Goal: Contribute content: Contribute content

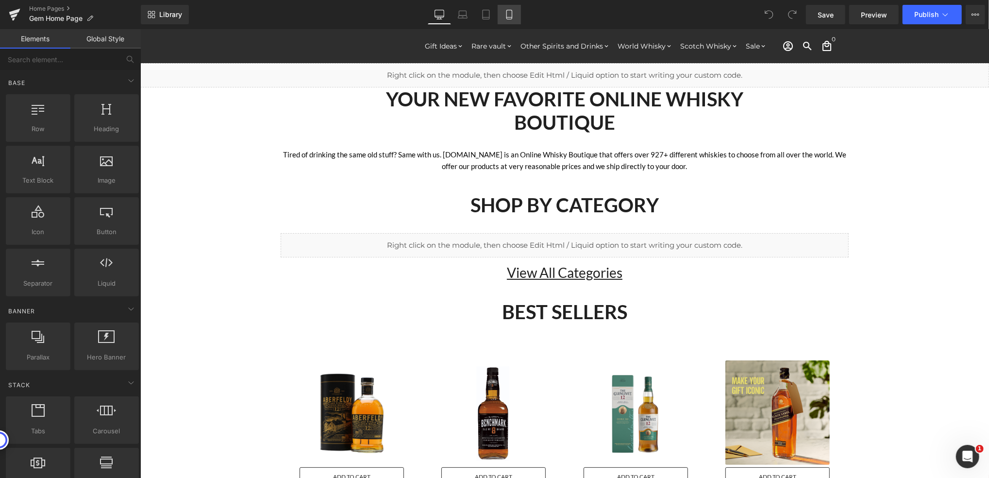
click at [511, 10] on icon at bounding box center [509, 15] width 10 height 10
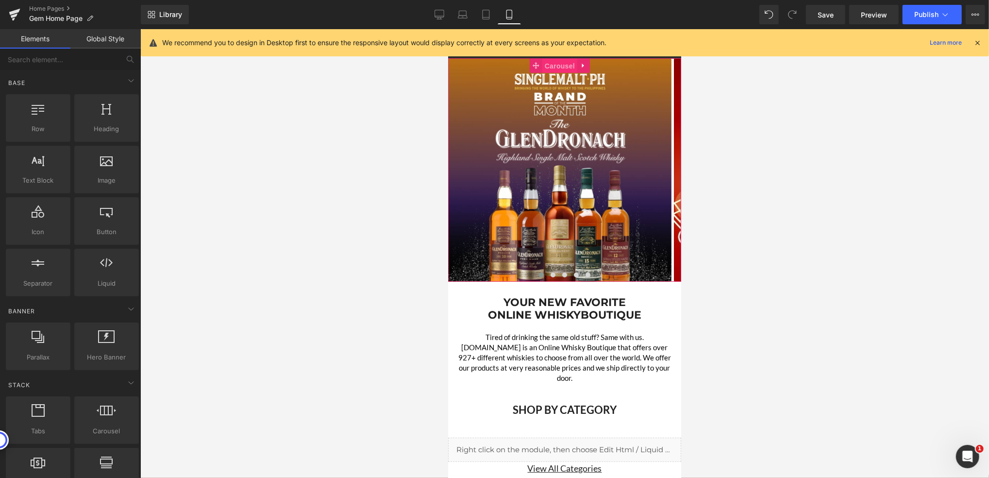
click at [565, 65] on span "Carousel" at bounding box center [559, 65] width 35 height 15
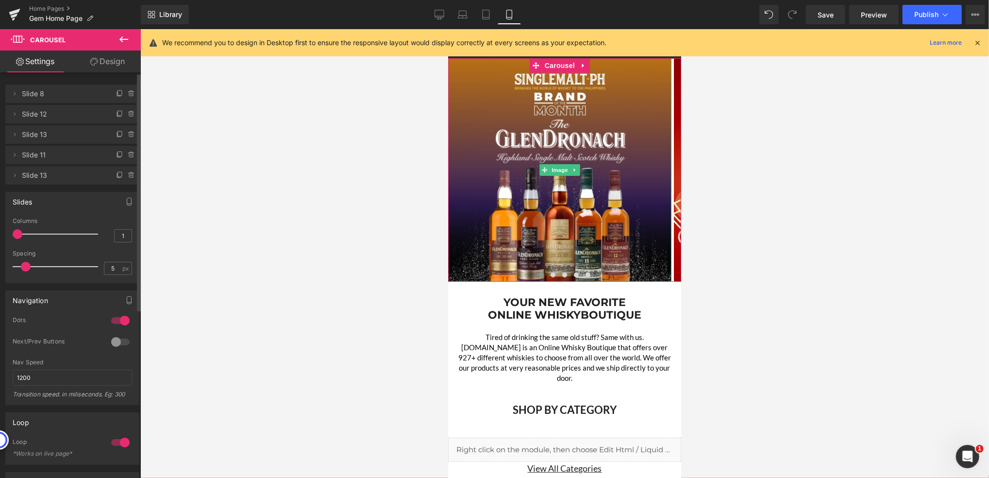
click at [55, 95] on span "Slide 8" at bounding box center [63, 93] width 82 height 18
click at [59, 113] on span "Slide 12" at bounding box center [63, 114] width 82 height 18
click at [64, 134] on span "Slide 13" at bounding box center [63, 134] width 82 height 18
click at [116, 134] on icon at bounding box center [120, 135] width 8 height 8
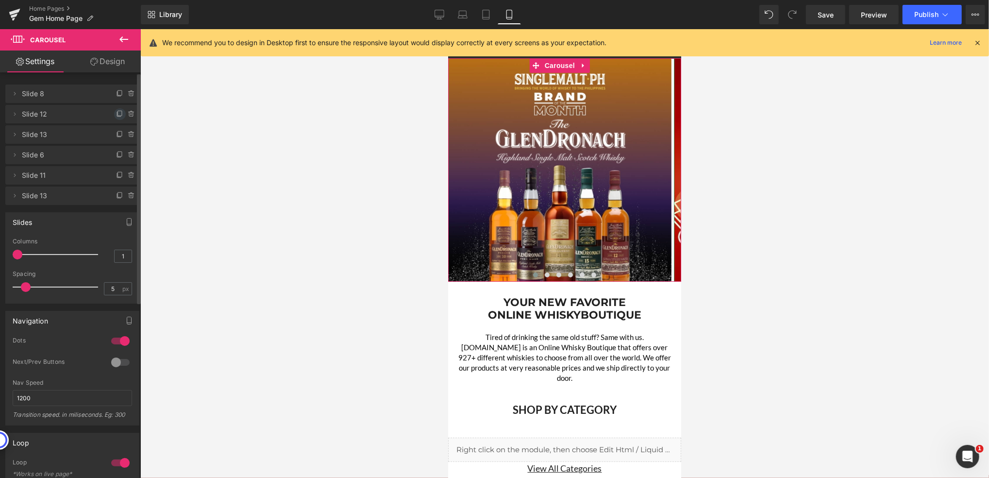
click at [118, 111] on icon at bounding box center [120, 113] width 4 height 5
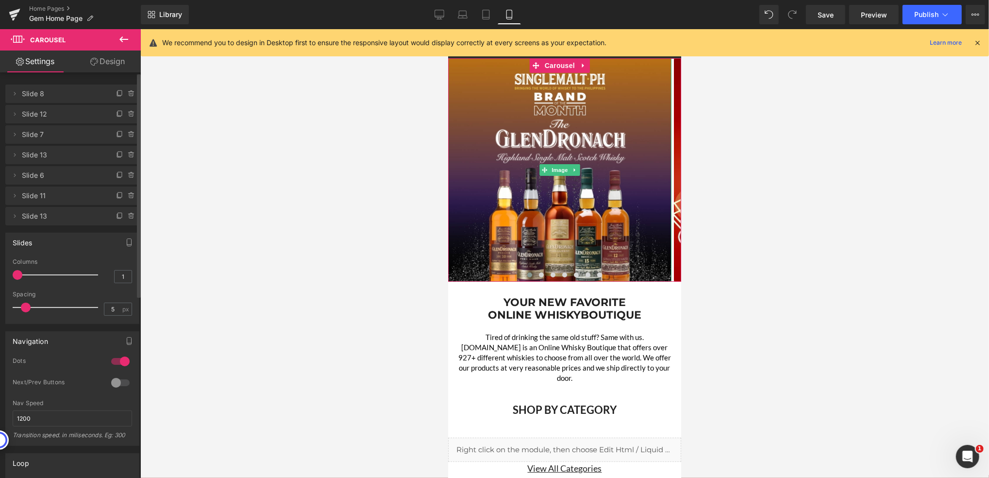
click at [75, 96] on span "Slide 8" at bounding box center [63, 93] width 82 height 18
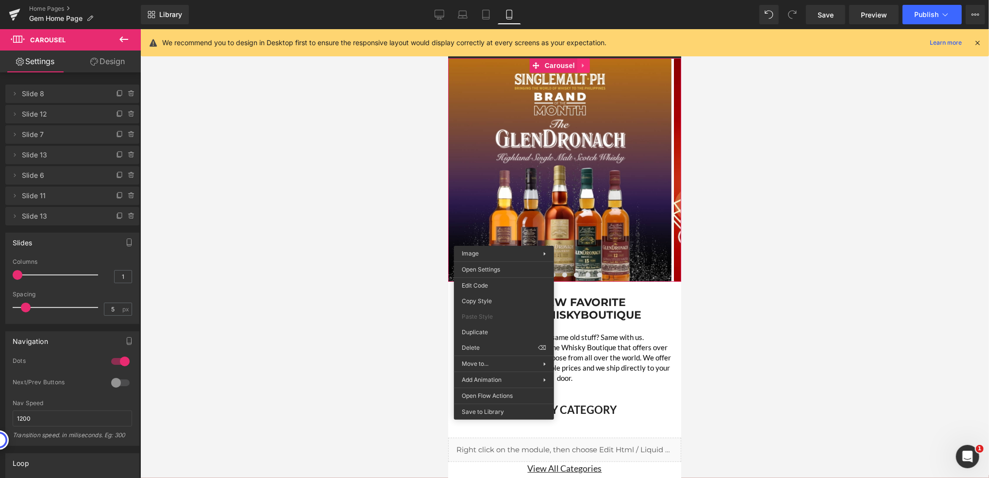
click at [580, 66] on icon at bounding box center [583, 65] width 7 height 7
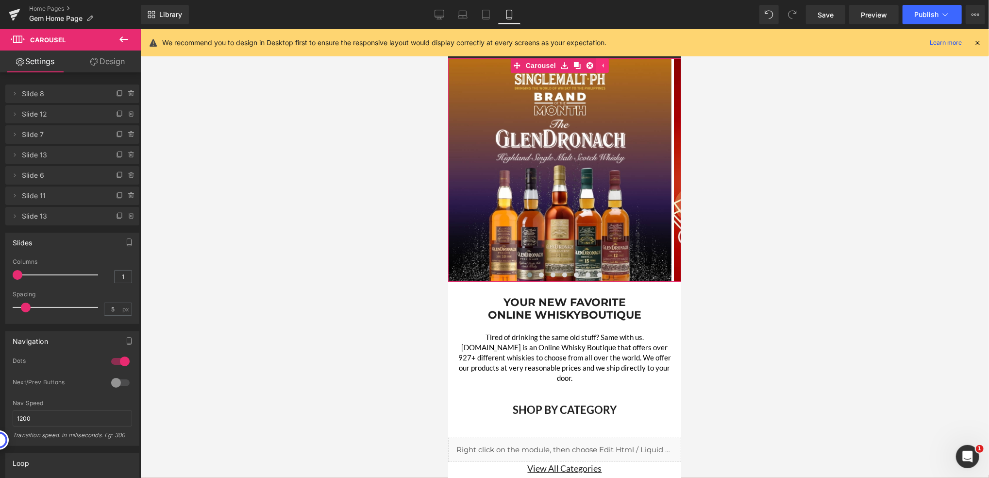
click at [599, 66] on icon at bounding box center [602, 65] width 7 height 7
click at [467, 13] on icon at bounding box center [463, 15] width 10 height 10
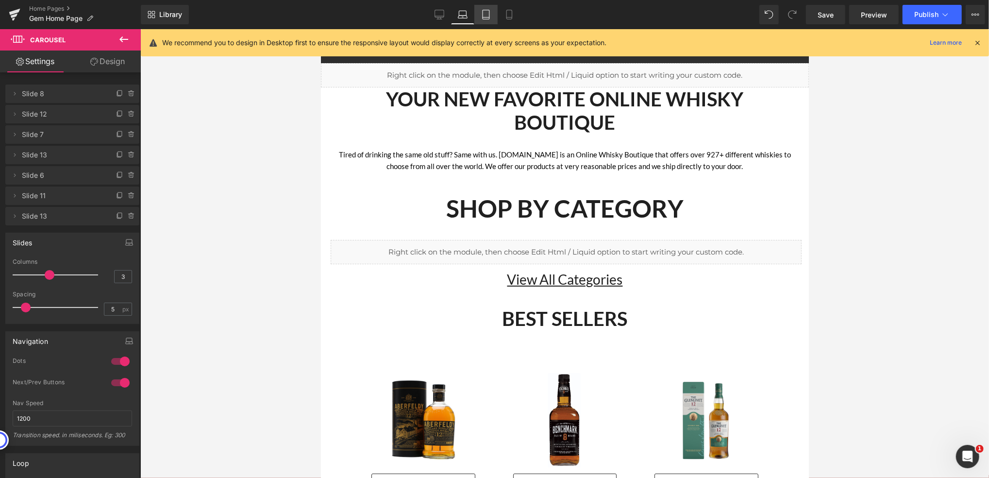
click at [483, 14] on icon at bounding box center [486, 15] width 10 height 10
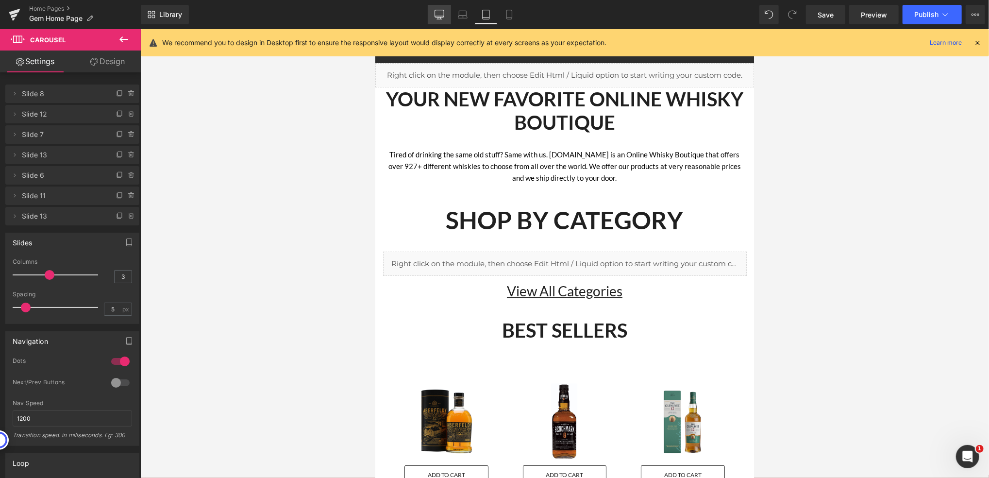
click at [440, 10] on icon at bounding box center [438, 13] width 9 height 7
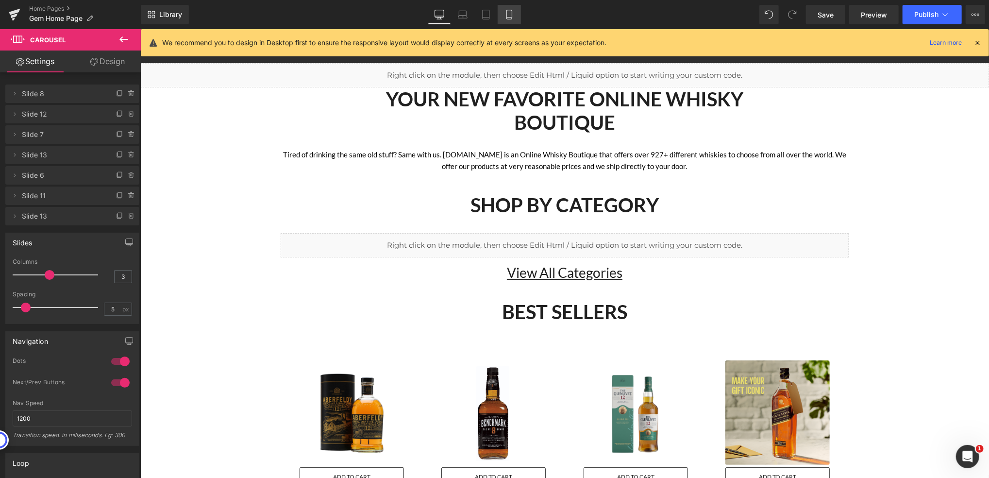
click at [509, 14] on icon at bounding box center [509, 15] width 10 height 10
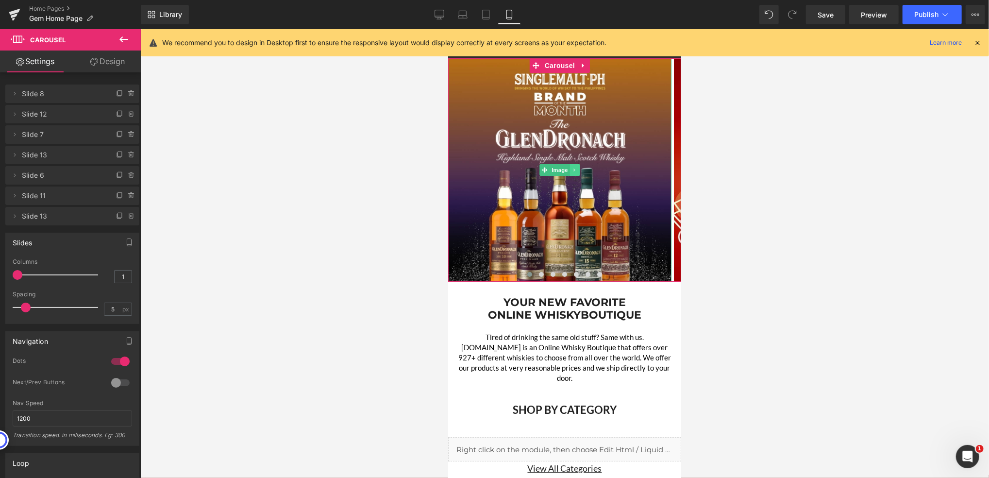
click at [574, 170] on icon at bounding box center [574, 170] width 5 height 6
click at [580, 60] on link at bounding box center [583, 65] width 13 height 15
click at [604, 64] on icon at bounding box center [602, 65] width 7 height 7
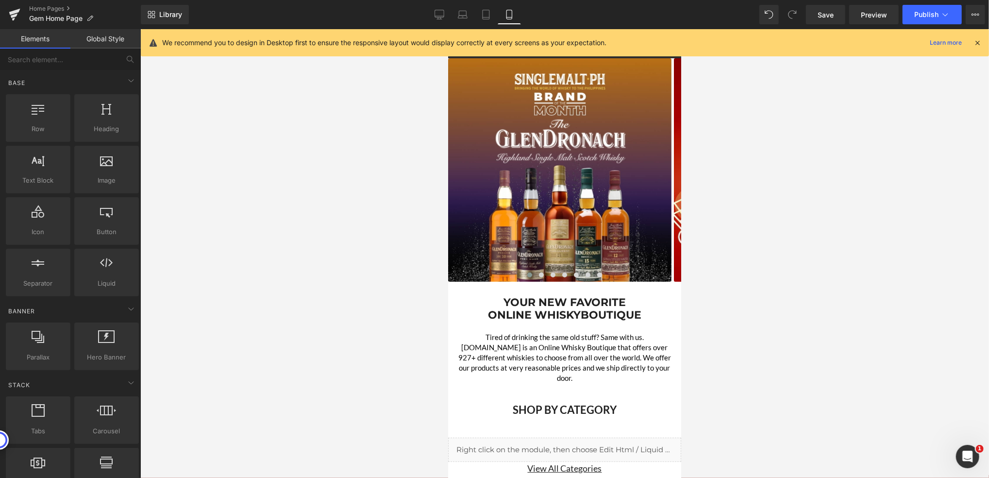
click at [816, 173] on div at bounding box center [564, 253] width 849 height 449
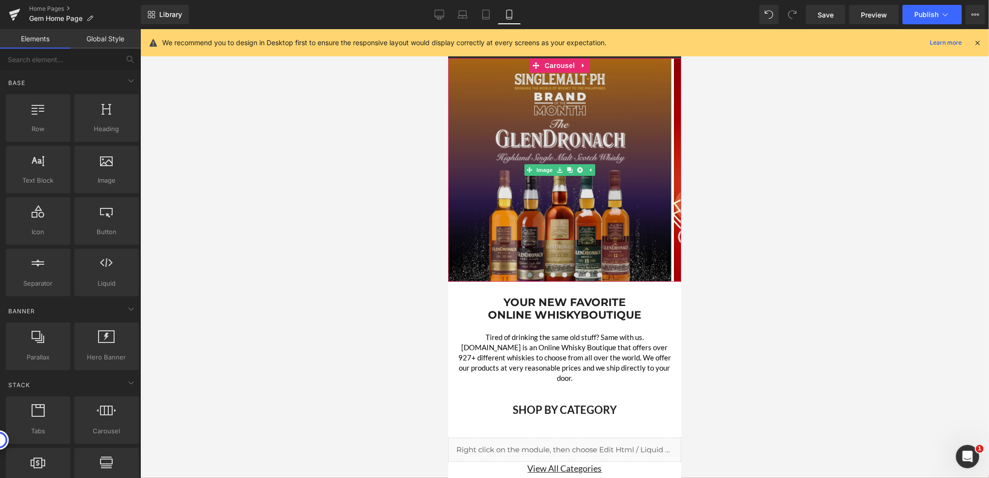
click at [519, 117] on img at bounding box center [559, 169] width 223 height 223
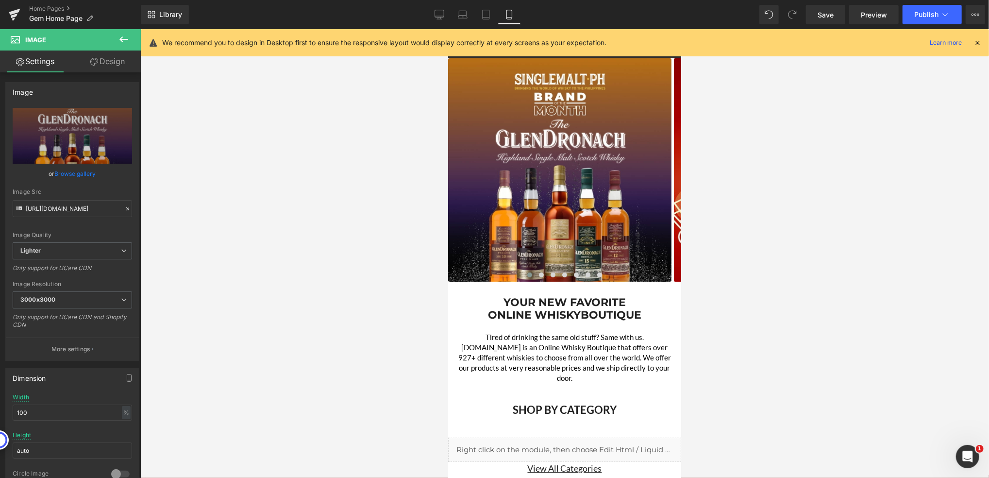
click at [268, 128] on div at bounding box center [564, 253] width 849 height 449
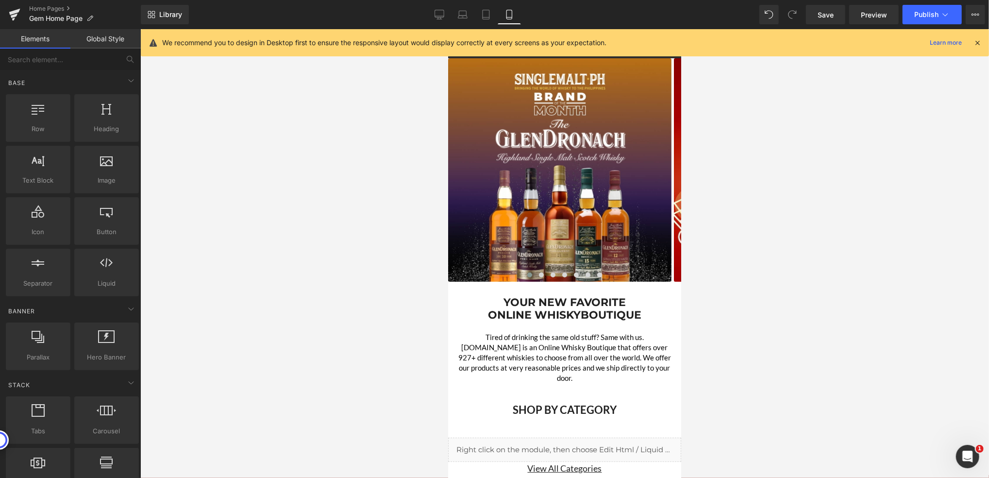
click at [92, 35] on link "Global Style" at bounding box center [105, 38] width 70 height 19
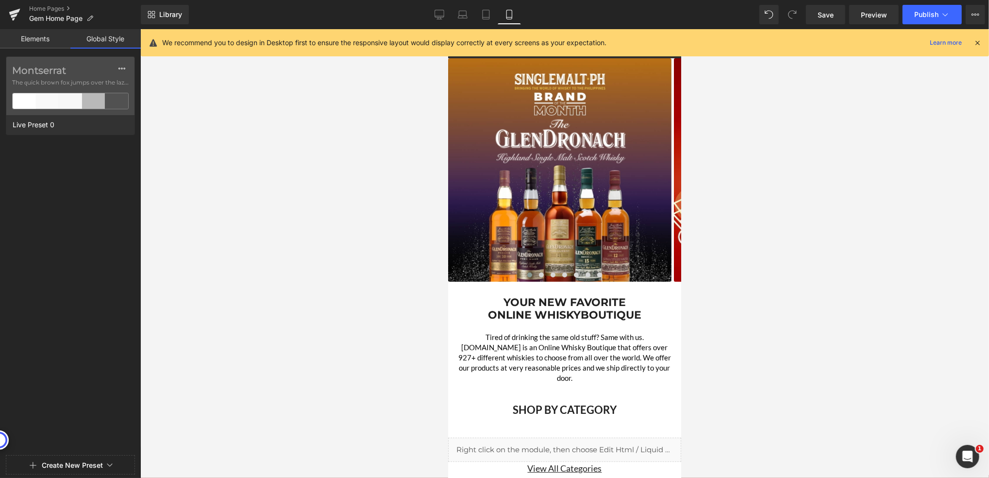
click at [46, 39] on link "Elements" at bounding box center [35, 38] width 70 height 19
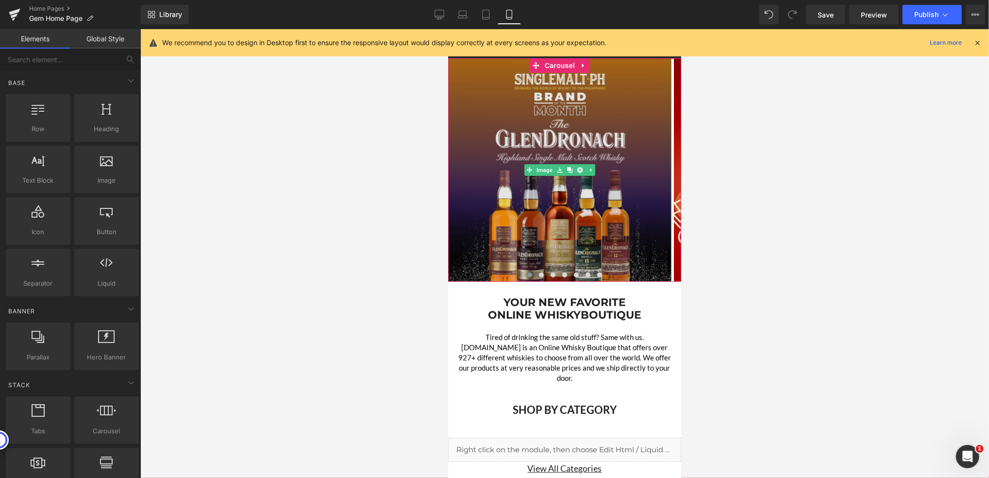
click at [512, 123] on img at bounding box center [559, 169] width 223 height 223
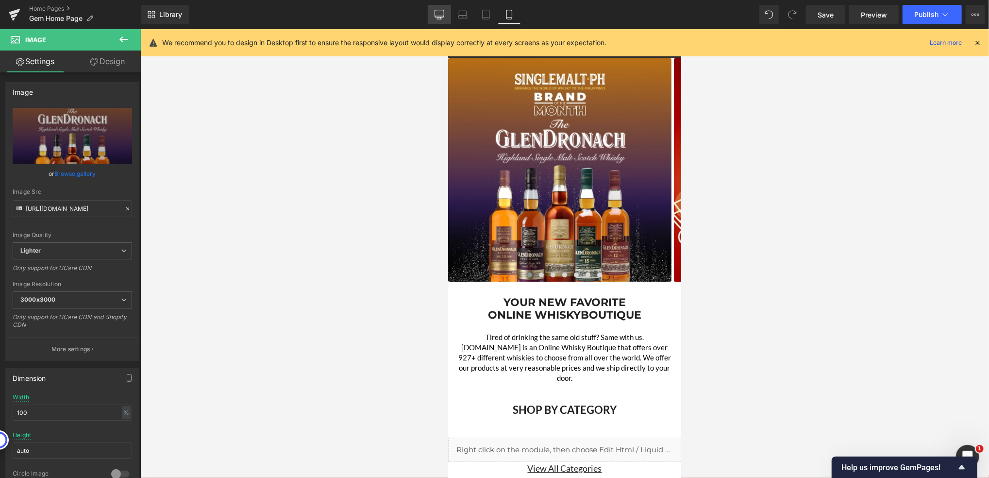
click at [441, 15] on icon at bounding box center [439, 15] width 10 height 10
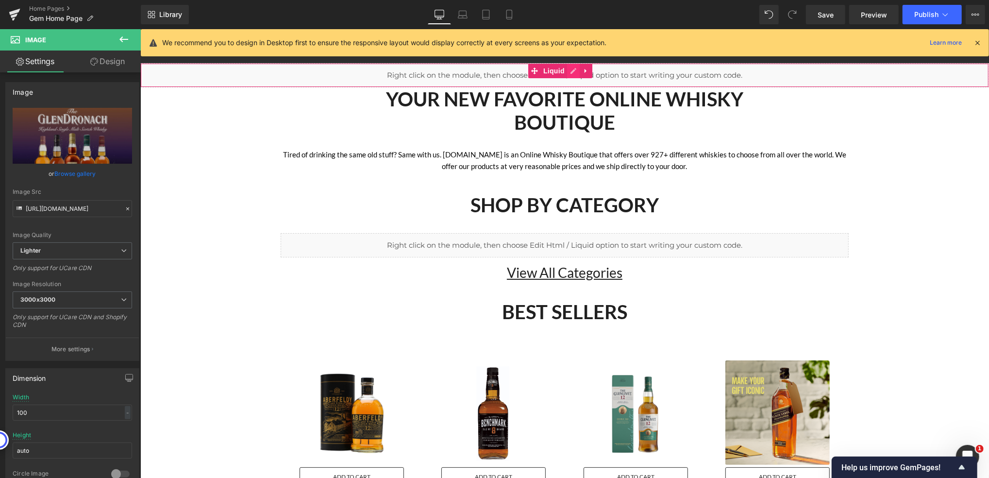
click at [571, 67] on div "Liquid" at bounding box center [564, 75] width 849 height 24
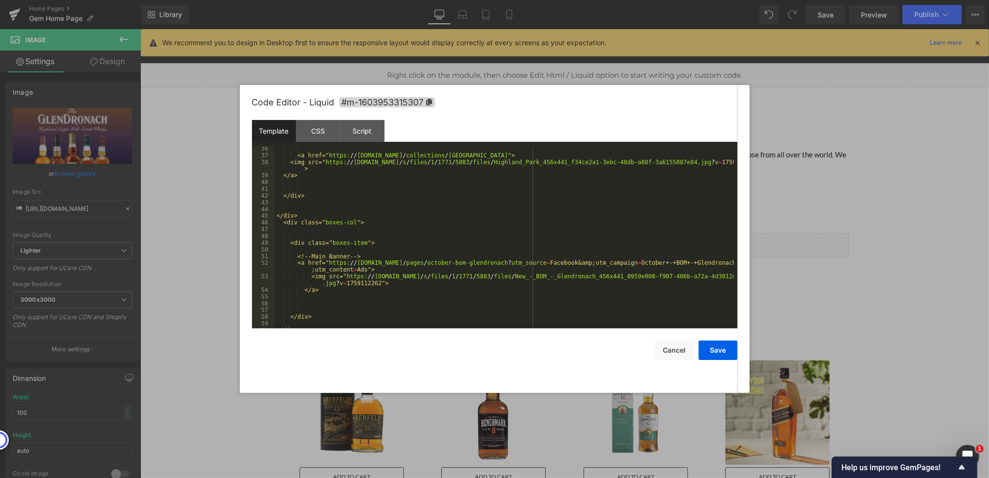
scroll to position [296, 0]
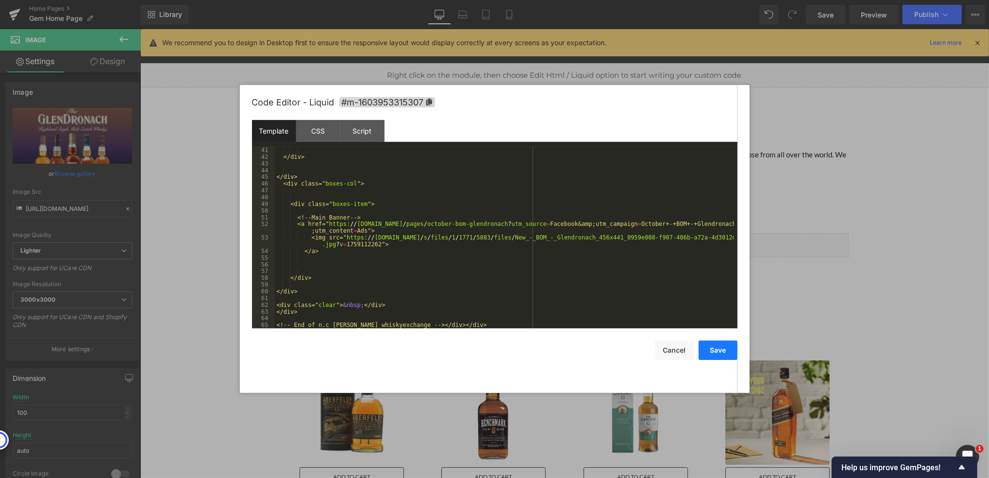
click at [707, 346] on button "Save" at bounding box center [718, 349] width 39 height 19
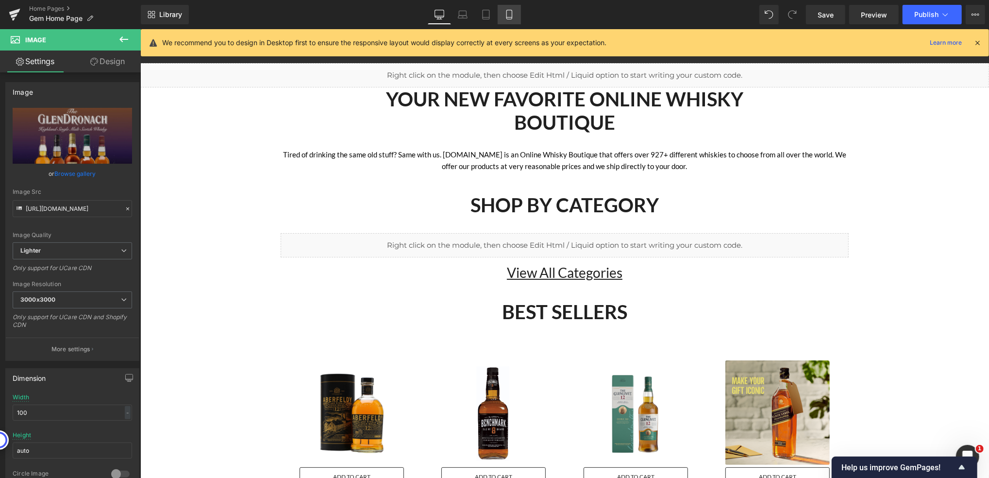
click at [514, 9] on link "Mobile" at bounding box center [509, 14] width 23 height 19
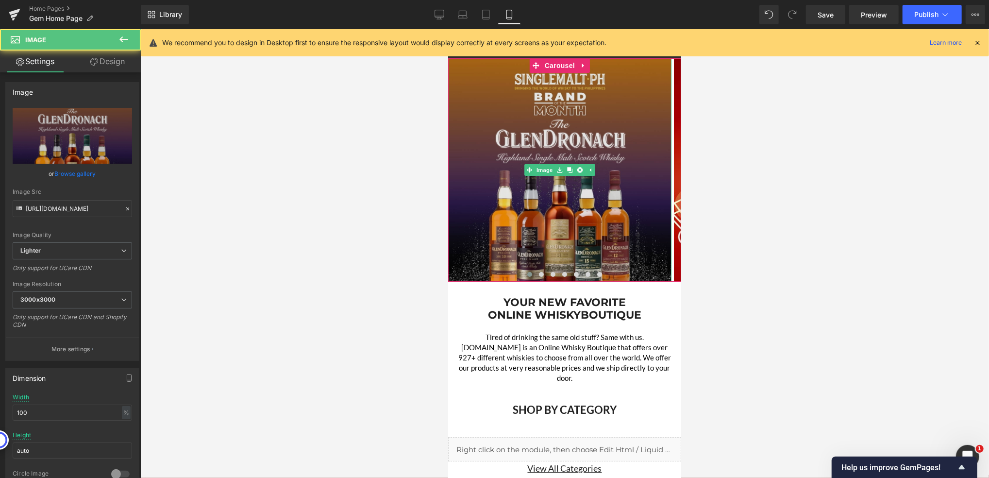
click at [525, 138] on img at bounding box center [559, 169] width 223 height 223
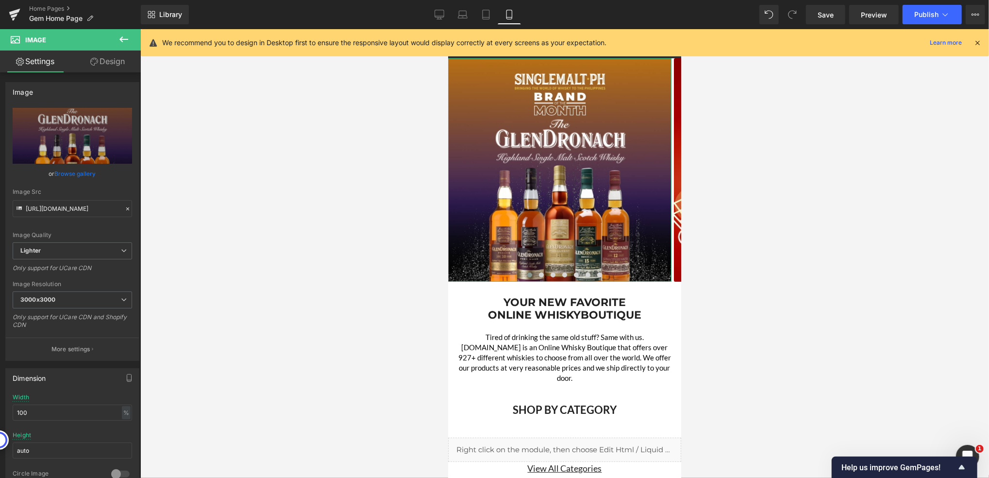
click at [107, 63] on link "Design" at bounding box center [107, 61] width 70 height 22
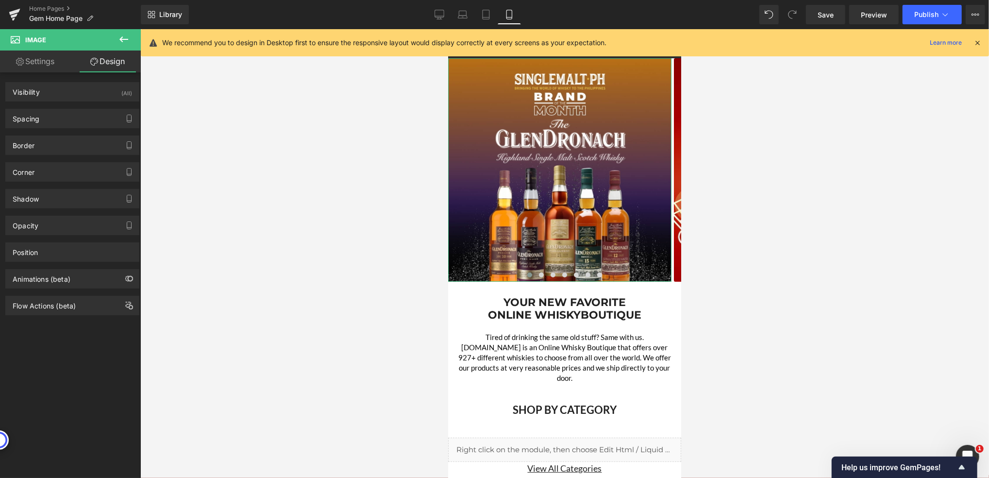
click at [39, 67] on link "Settings" at bounding box center [35, 61] width 70 height 22
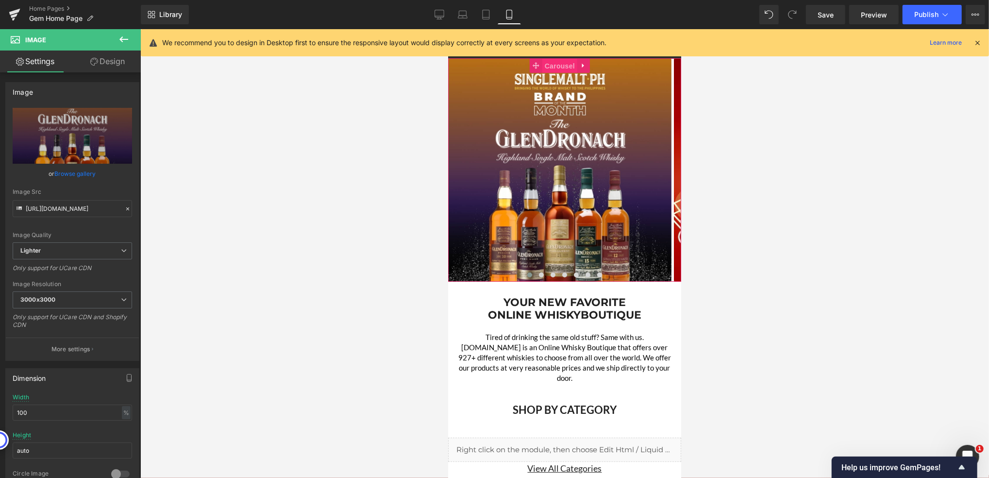
click at [555, 66] on span "Carousel" at bounding box center [559, 65] width 35 height 15
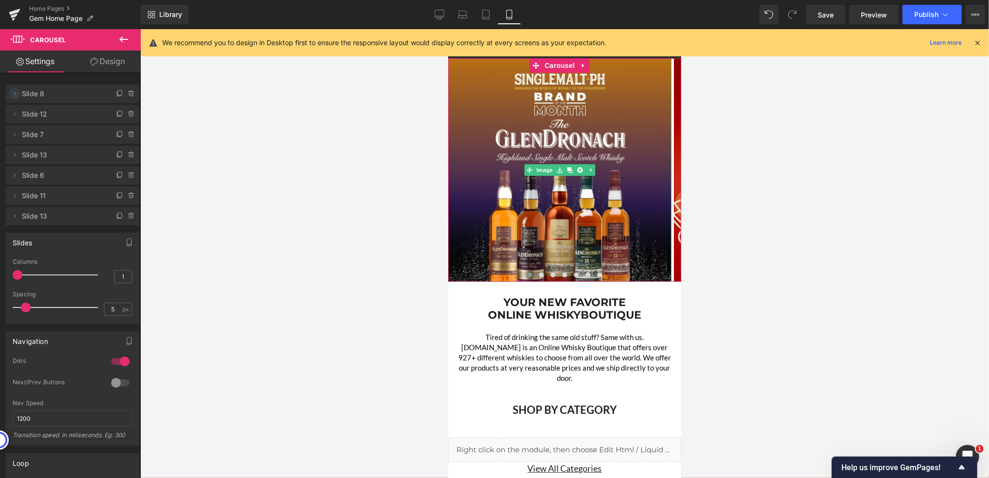
click at [14, 92] on icon at bounding box center [15, 93] width 2 height 3
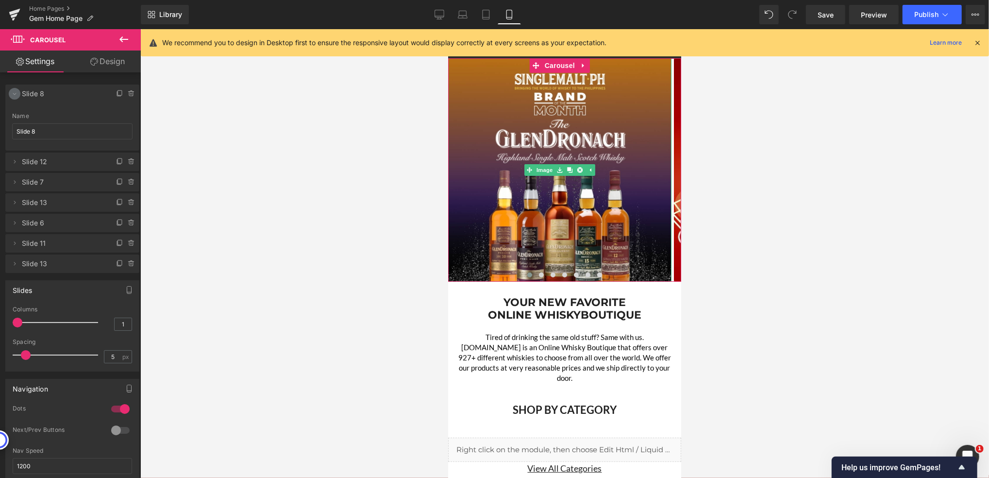
click at [14, 92] on icon at bounding box center [15, 94] width 8 height 8
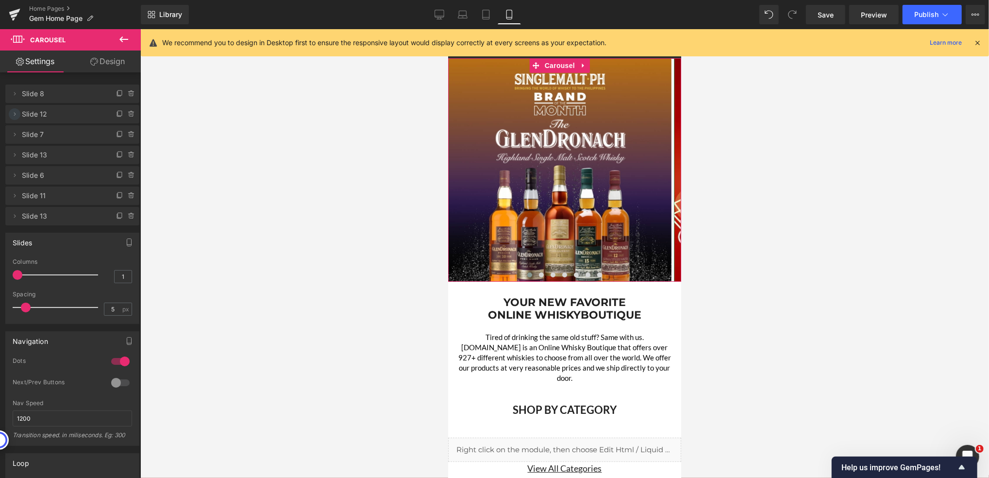
click at [13, 114] on icon at bounding box center [15, 114] width 8 height 8
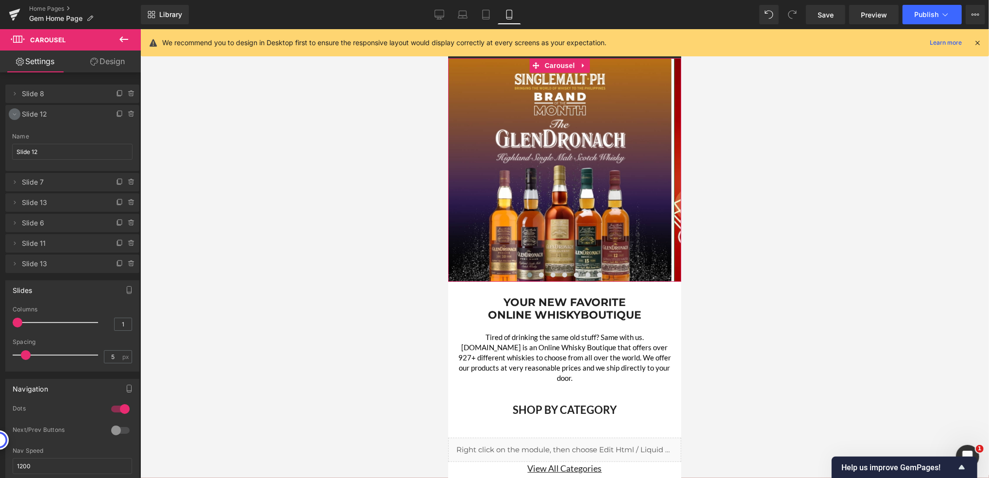
click at [13, 114] on icon at bounding box center [14, 115] width 3 height 2
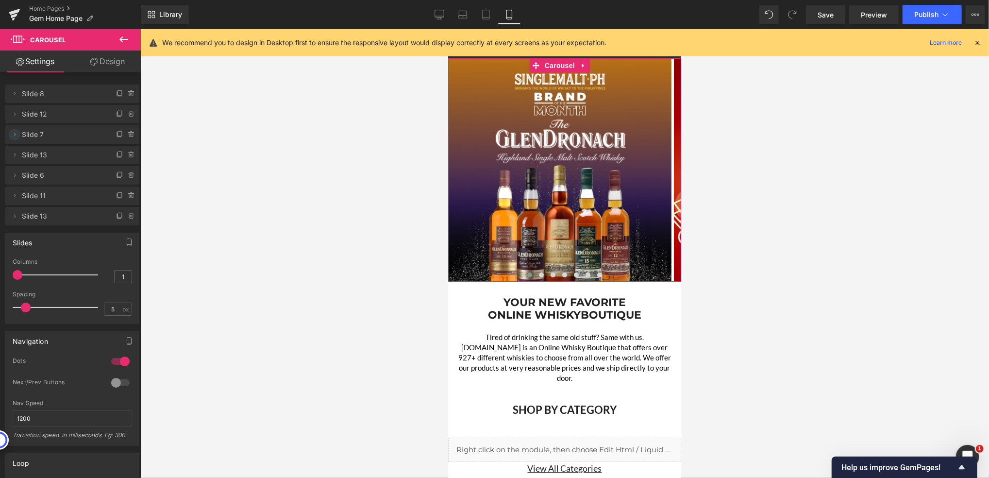
click at [12, 134] on icon at bounding box center [15, 135] width 8 height 8
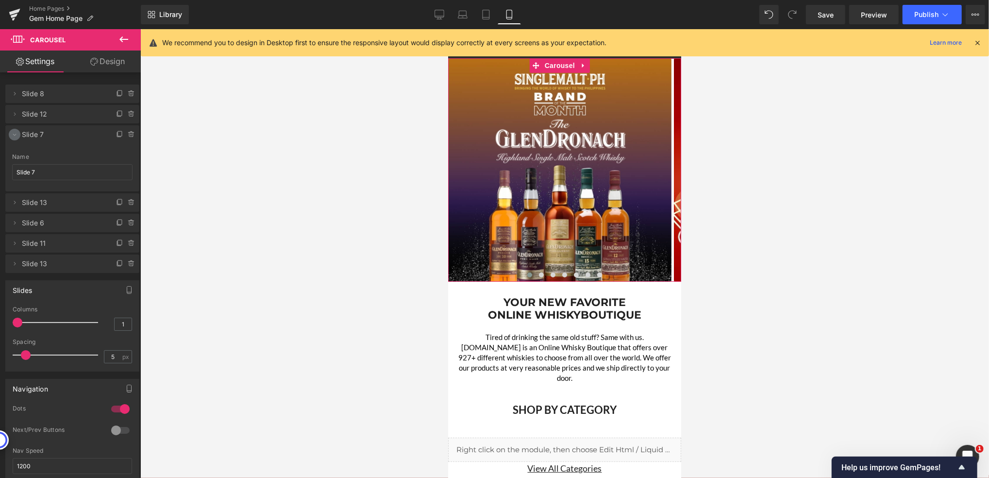
click at [12, 134] on icon at bounding box center [15, 135] width 8 height 8
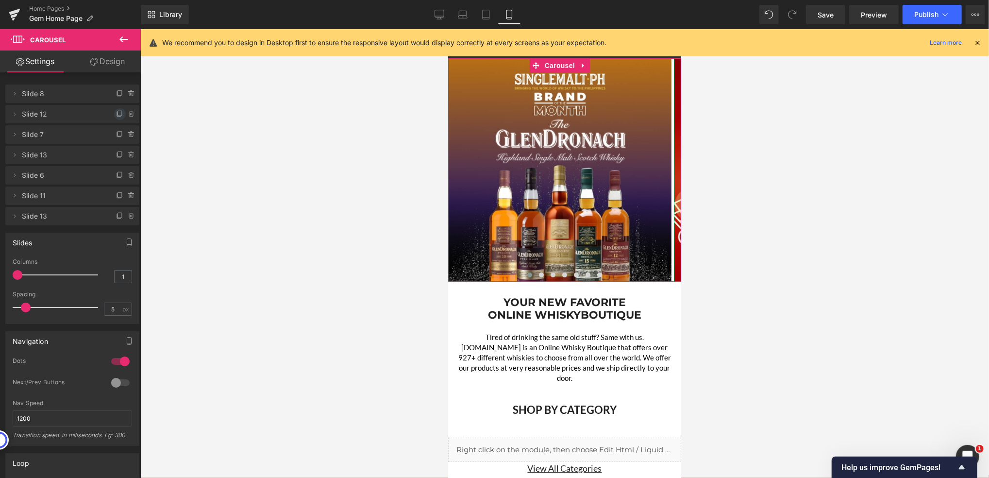
click at [118, 113] on icon at bounding box center [120, 113] width 4 height 5
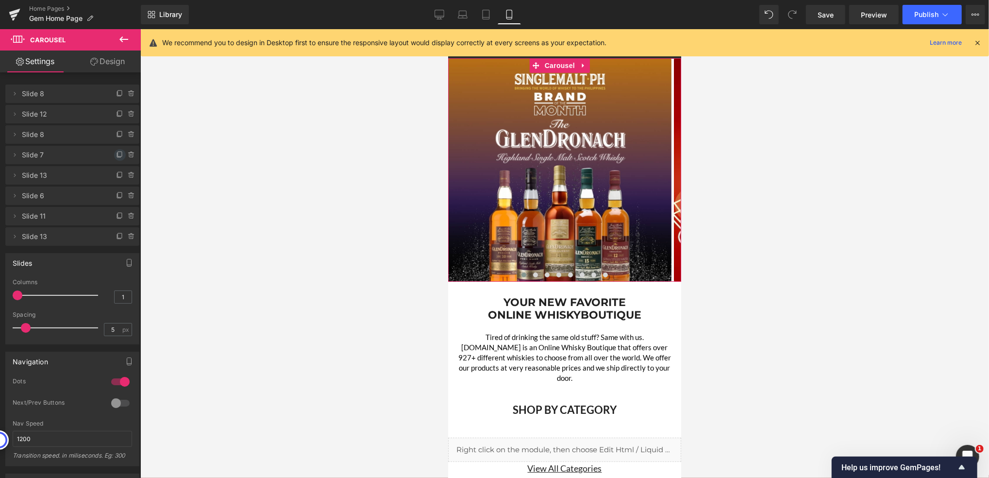
click at [118, 154] on icon at bounding box center [120, 153] width 4 height 5
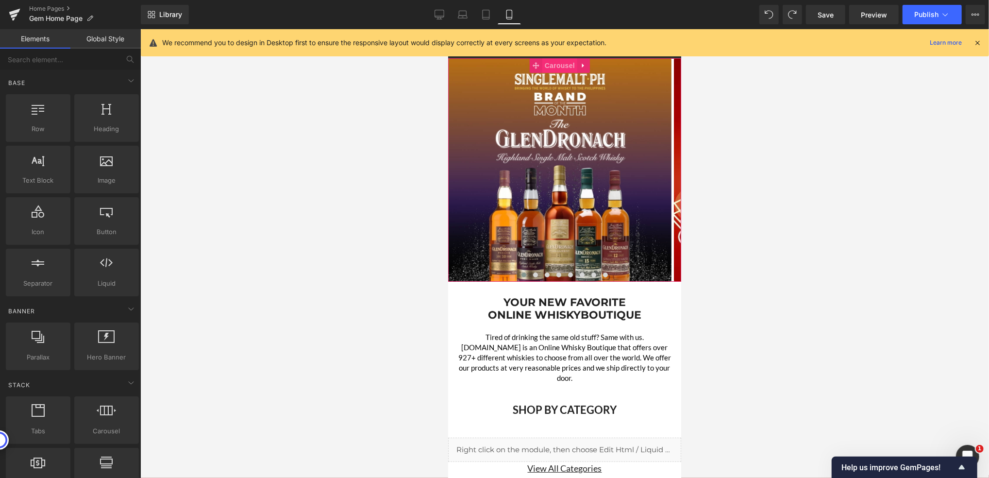
drag, startPoint x: 551, startPoint y: 66, endPoint x: 644, endPoint y: 146, distance: 122.2
click at [551, 66] on span "Carousel" at bounding box center [559, 65] width 35 height 15
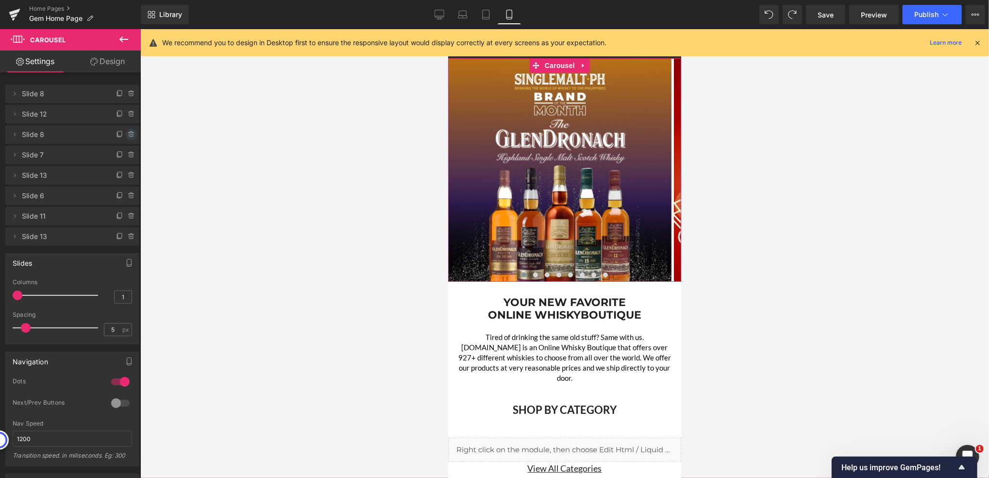
click at [128, 133] on icon at bounding box center [132, 135] width 8 height 8
click at [87, 133] on button "Cancel" at bounding box center [86, 135] width 33 height 13
click at [129, 136] on icon at bounding box center [131, 135] width 4 height 4
click at [123, 138] on button "Delete" at bounding box center [121, 135] width 31 height 13
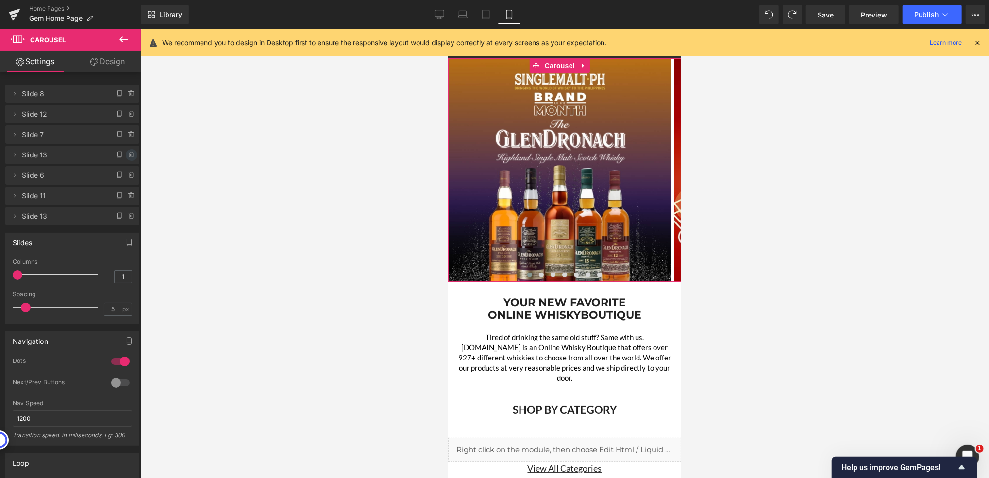
click at [128, 154] on icon at bounding box center [132, 155] width 8 height 8
click at [121, 159] on button "Delete" at bounding box center [121, 155] width 31 height 13
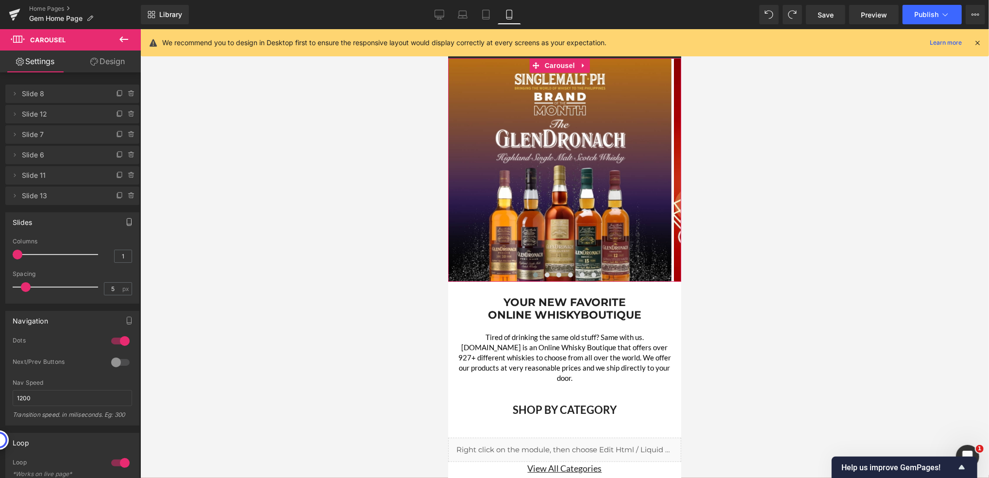
click at [126, 220] on icon "button" at bounding box center [129, 222] width 8 height 8
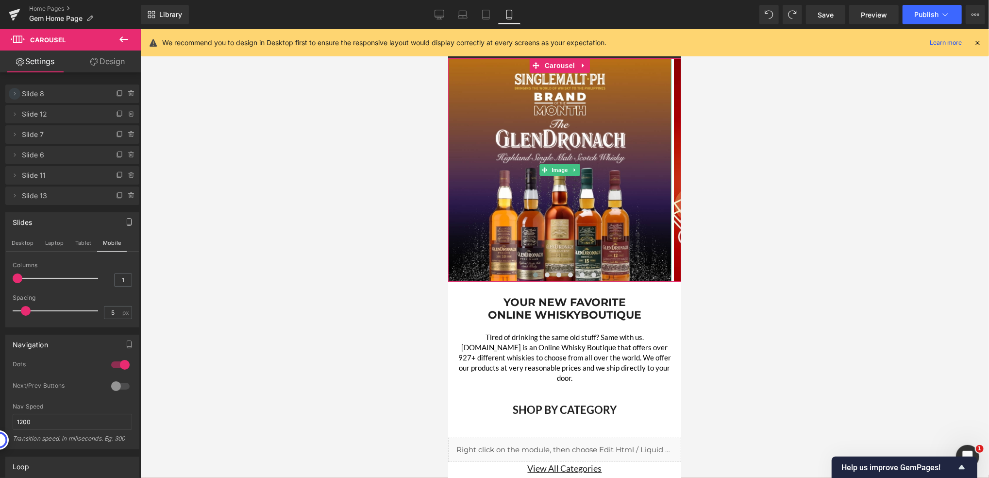
click at [15, 94] on icon at bounding box center [15, 94] width 8 height 8
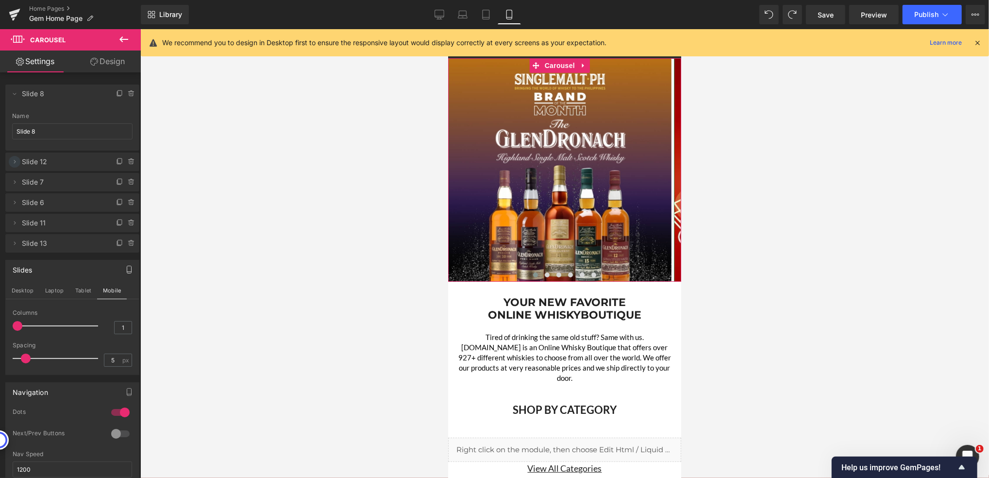
click at [11, 158] on icon at bounding box center [15, 162] width 8 height 8
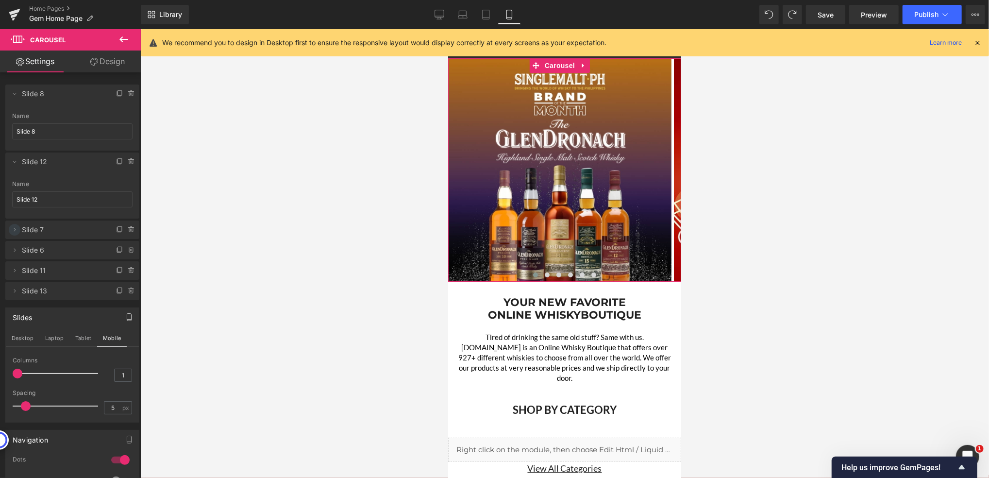
click at [12, 231] on icon at bounding box center [15, 230] width 8 height 8
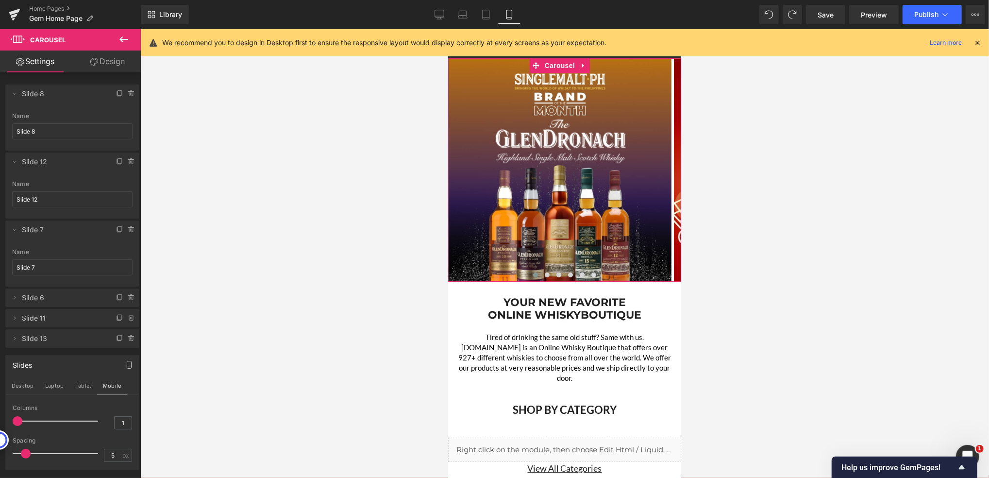
click at [99, 66] on link "Design" at bounding box center [107, 61] width 70 height 22
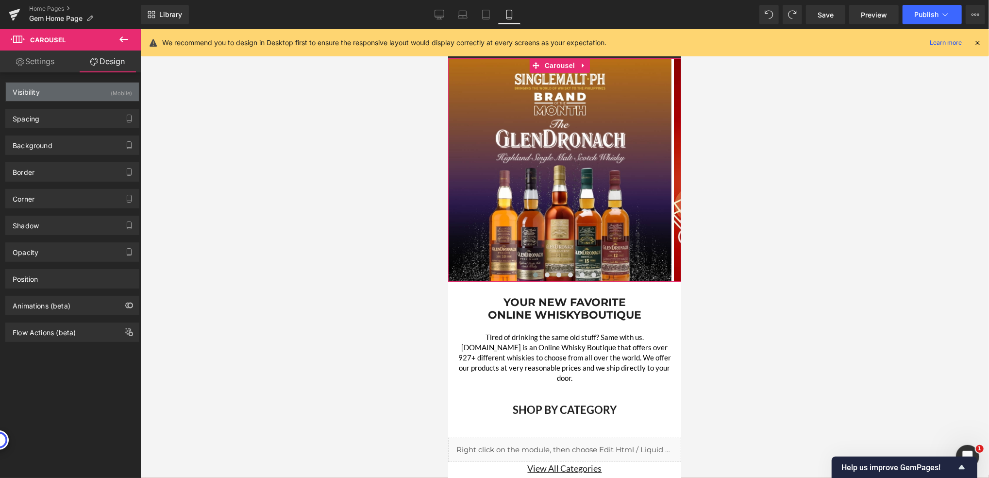
click at [80, 90] on div "Visibility (Mobile)" at bounding box center [72, 92] width 133 height 18
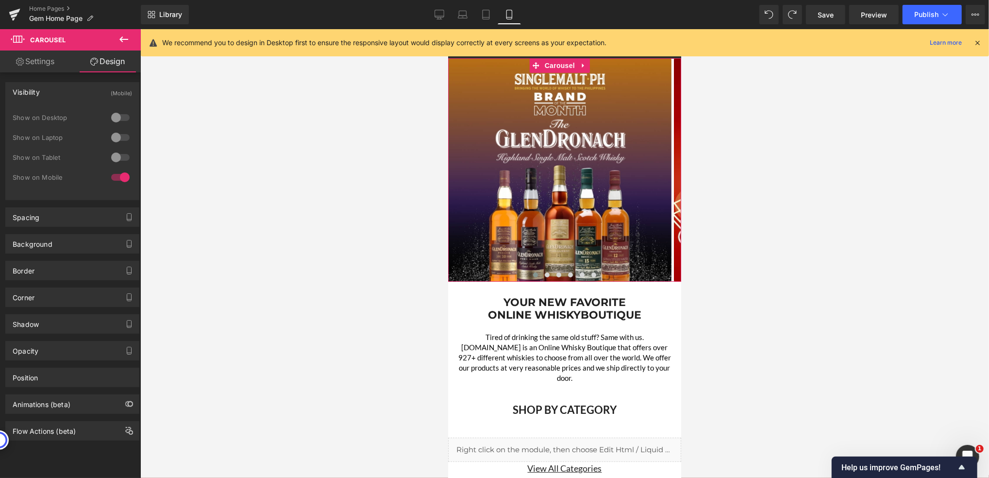
click at [41, 59] on link "Settings" at bounding box center [35, 61] width 70 height 22
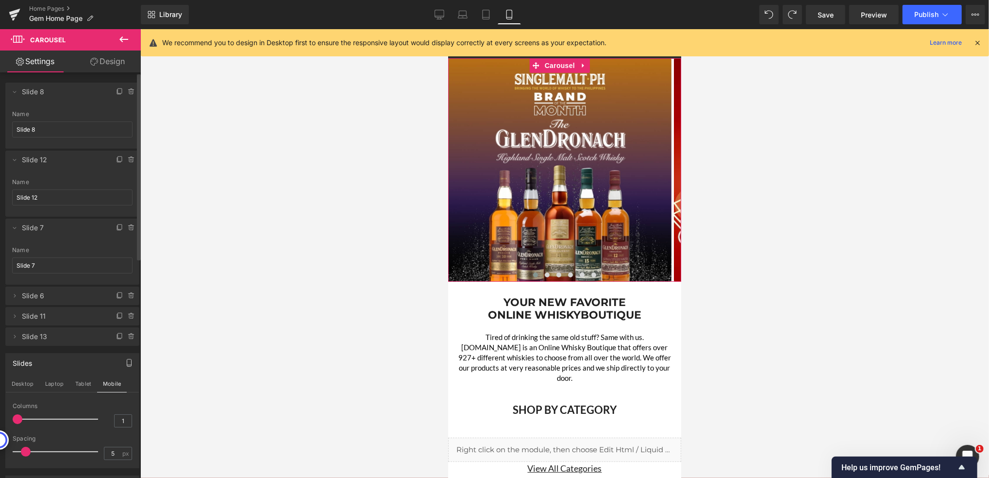
scroll to position [0, 0]
click at [544, 275] on span at bounding box center [546, 274] width 5 height 5
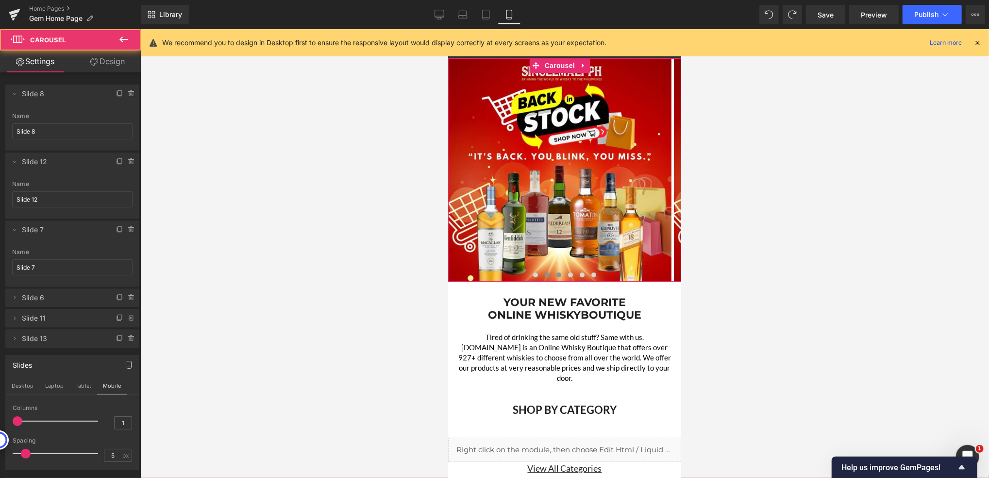
click at [556, 275] on button at bounding box center [558, 274] width 12 height 10
click at [544, 275] on button at bounding box center [547, 274] width 12 height 10
click at [556, 272] on span at bounding box center [558, 274] width 5 height 5
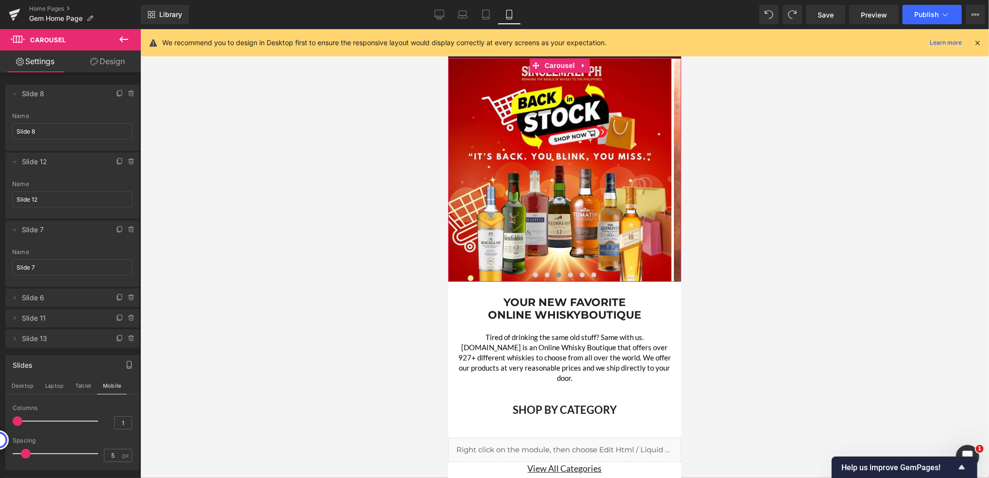
click at [23, 61] on link "Settings" at bounding box center [35, 61] width 70 height 22
click at [16, 93] on icon at bounding box center [15, 94] width 8 height 8
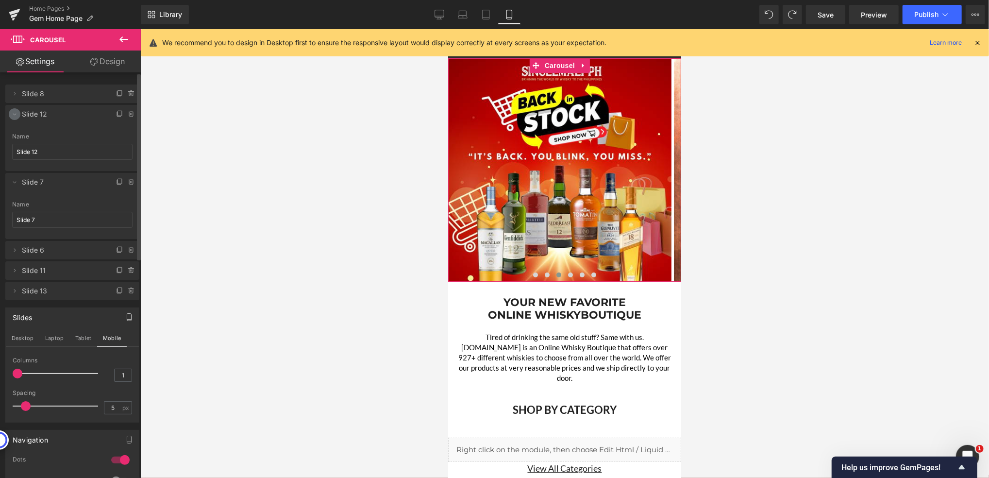
click at [16, 113] on icon at bounding box center [15, 114] width 8 height 8
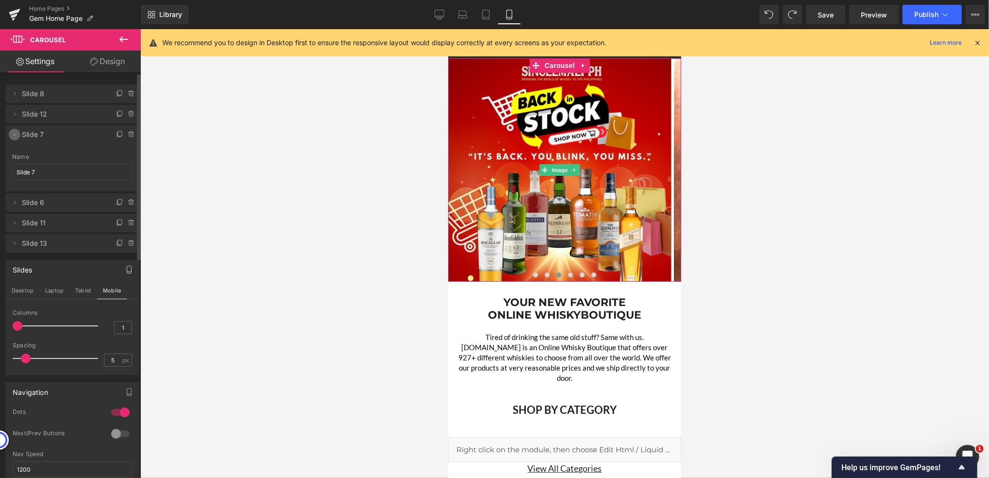
click at [17, 132] on icon at bounding box center [15, 135] width 8 height 8
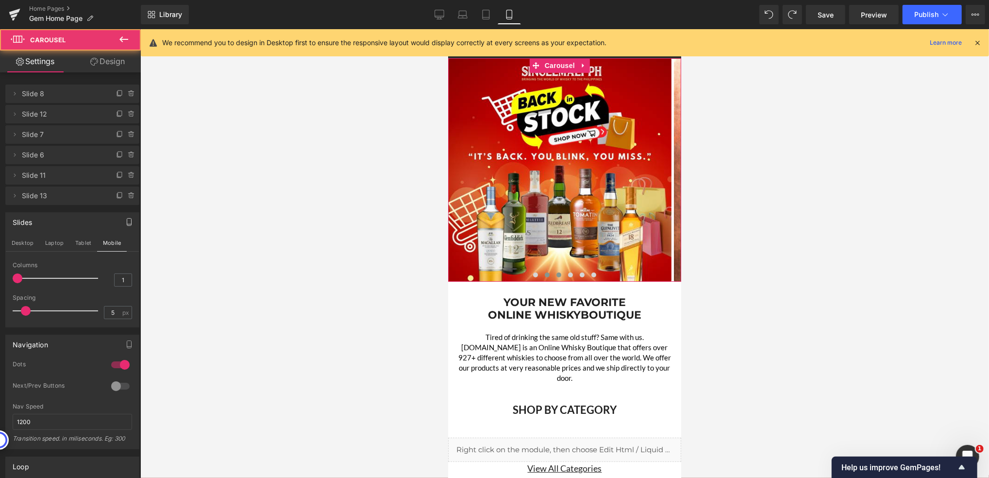
click at [544, 272] on span at bounding box center [546, 274] width 5 height 5
click at [533, 272] on span at bounding box center [535, 274] width 5 height 5
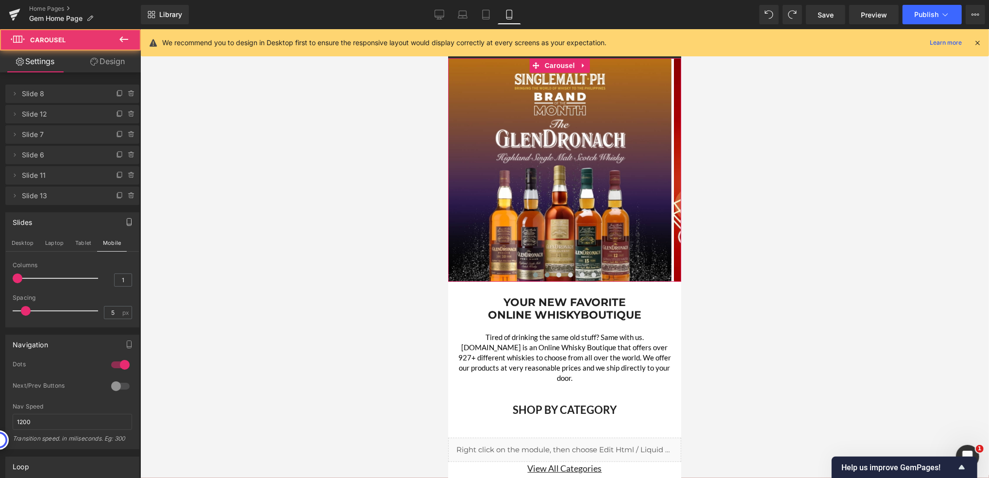
click at [544, 272] on span at bounding box center [546, 274] width 5 height 5
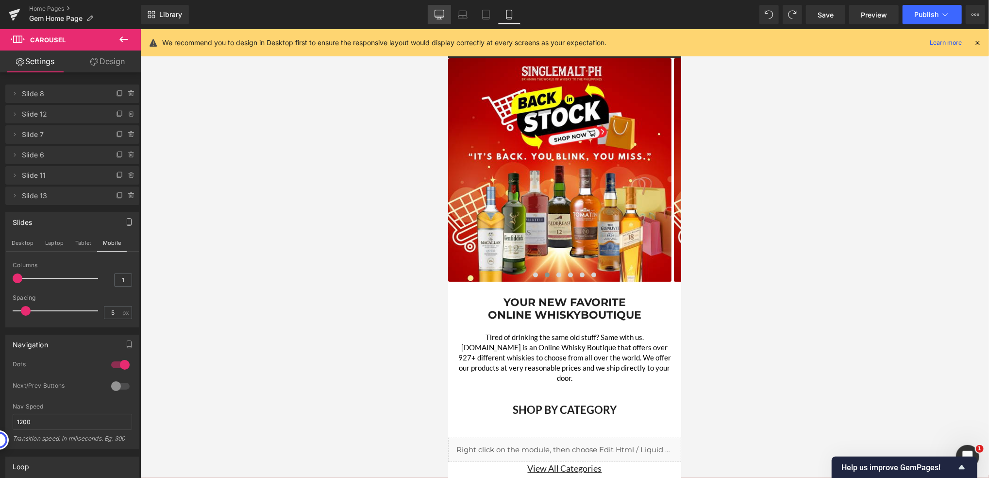
click at [437, 10] on icon at bounding box center [439, 15] width 10 height 10
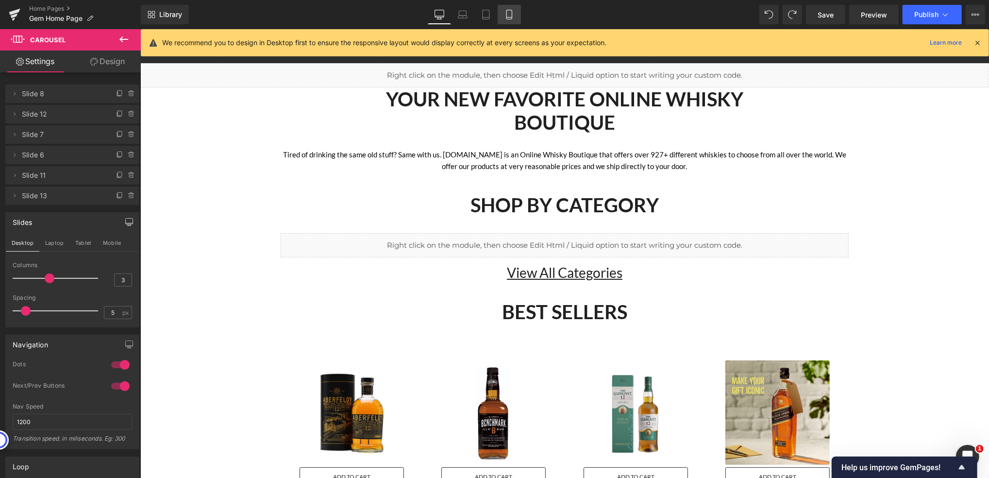
click at [514, 14] on link "Mobile" at bounding box center [509, 14] width 23 height 19
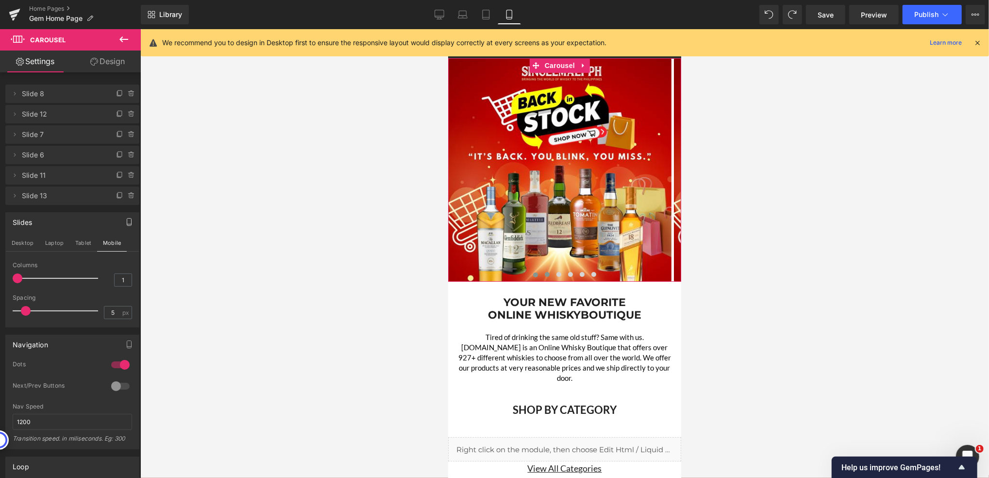
click at [533, 276] on span at bounding box center [535, 274] width 5 height 5
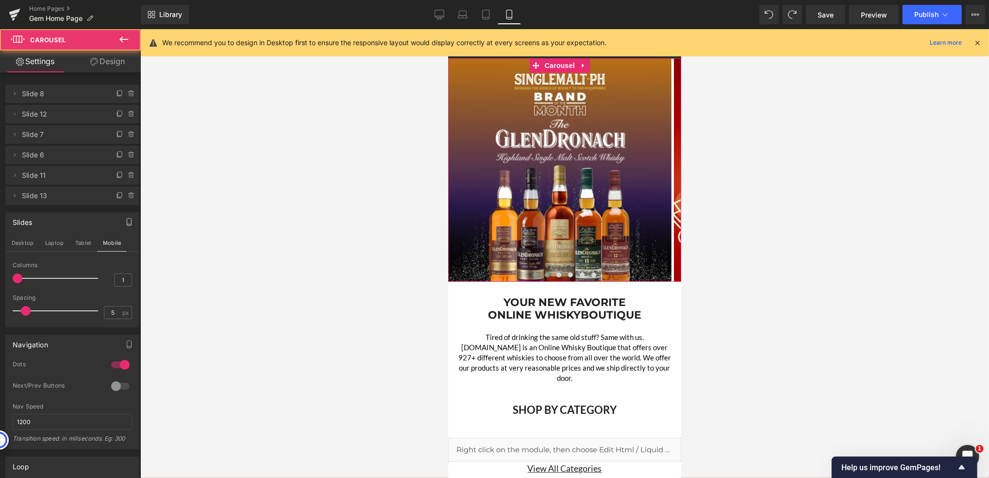
click at [542, 277] on button at bounding box center [547, 274] width 12 height 10
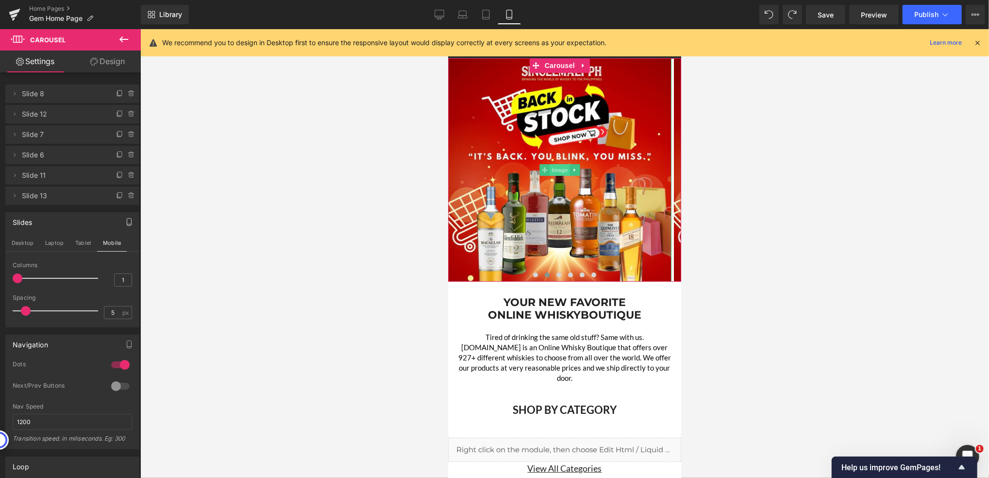
click at [555, 171] on span "Image" at bounding box center [559, 170] width 20 height 12
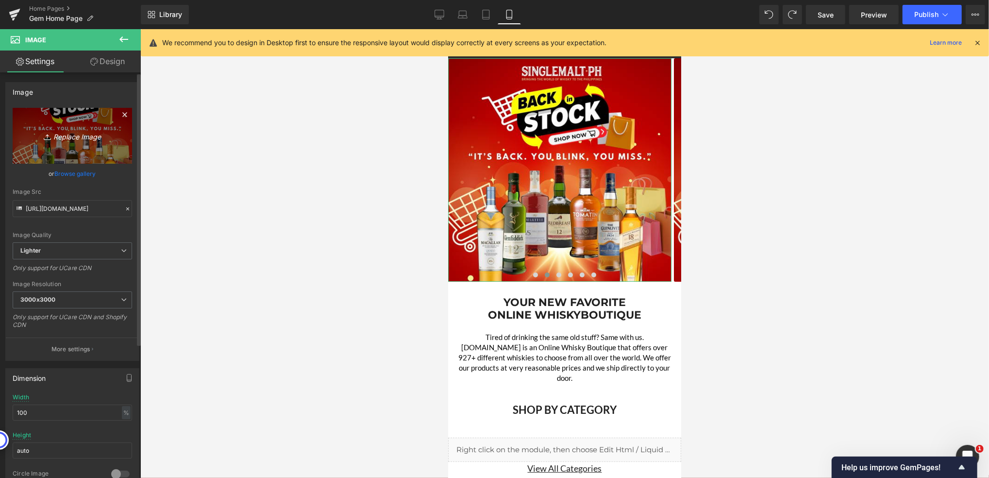
click at [65, 134] on icon "Replace Image" at bounding box center [72, 136] width 78 height 12
type input "C:\fakepath\The Macallan 456x441.jpg"
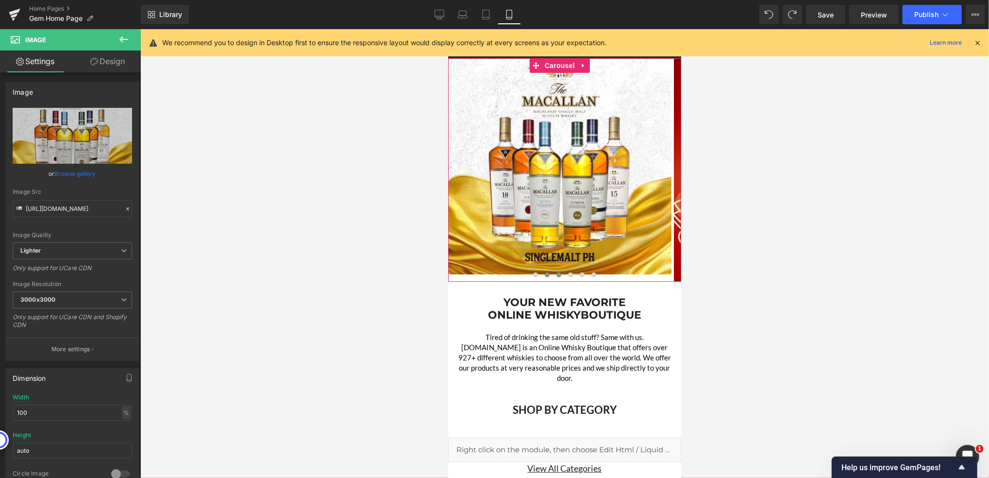
click at [556, 276] on button at bounding box center [558, 274] width 12 height 10
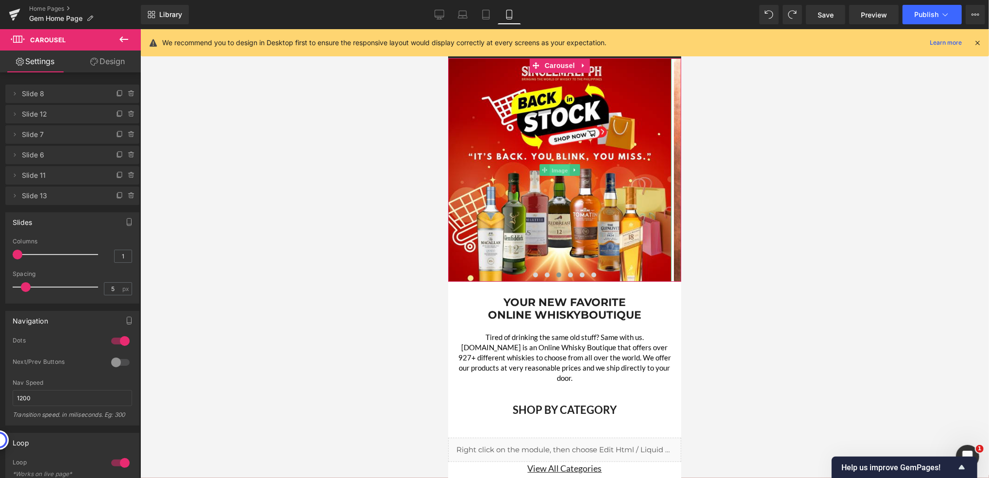
click at [555, 169] on span "Image" at bounding box center [559, 170] width 20 height 12
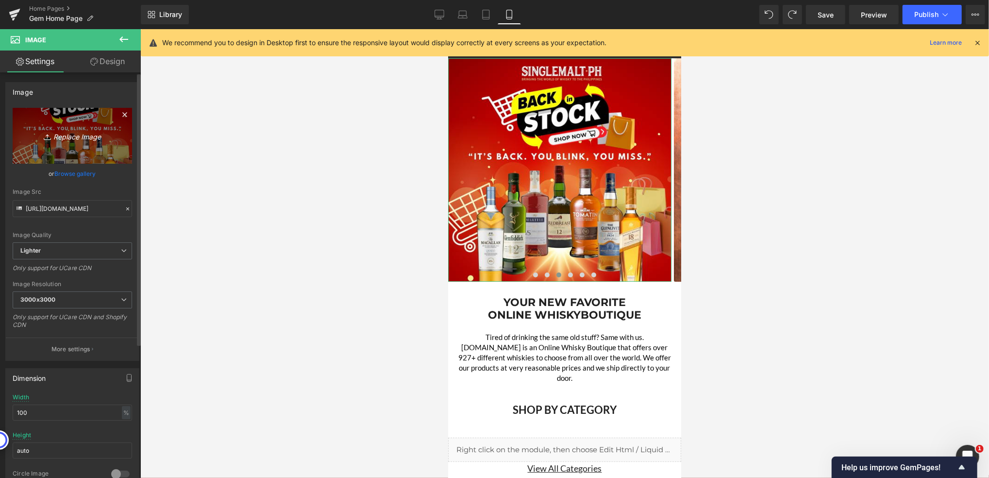
click at [86, 133] on icon "Replace Image" at bounding box center [72, 136] width 78 height 12
type input "C:\fakepath\SMPH - JD - Triple Mash - Awards.jpg"
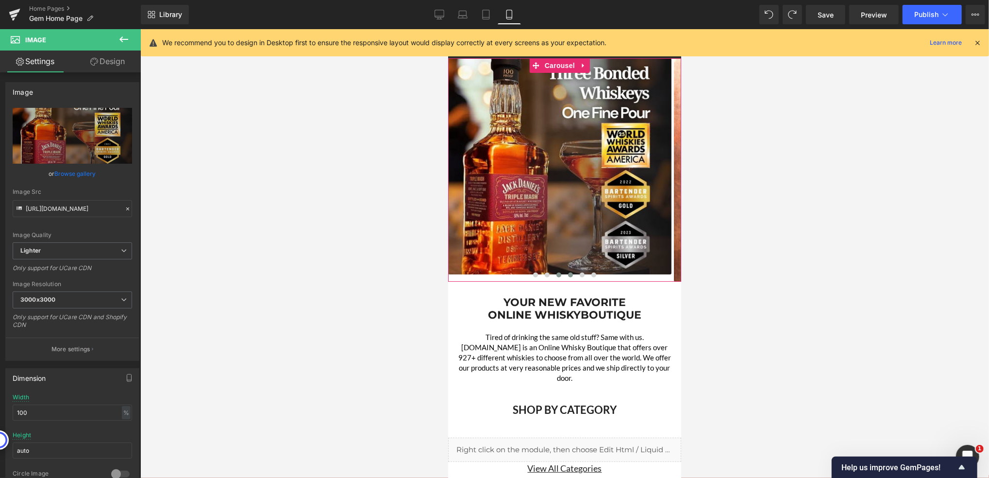
click at [567, 275] on span at bounding box center [569, 274] width 5 height 5
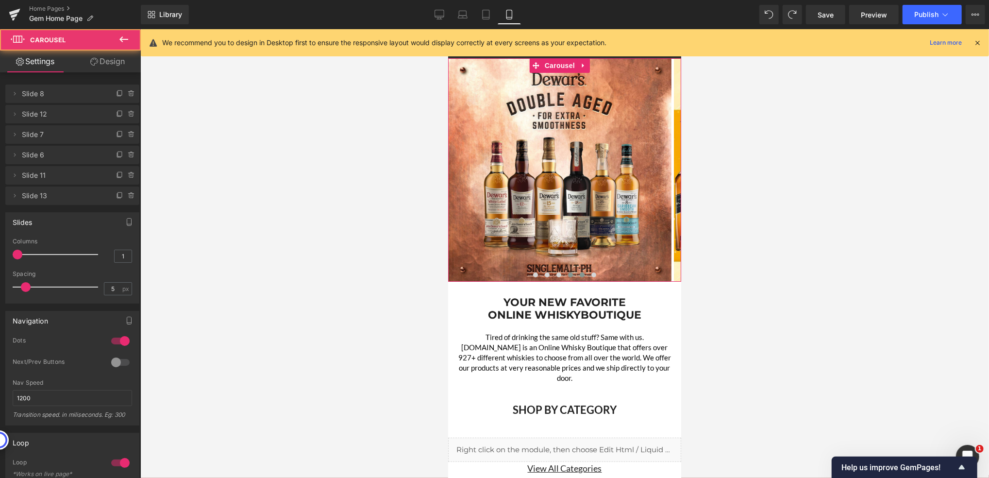
click at [578, 276] on button at bounding box center [582, 274] width 12 height 10
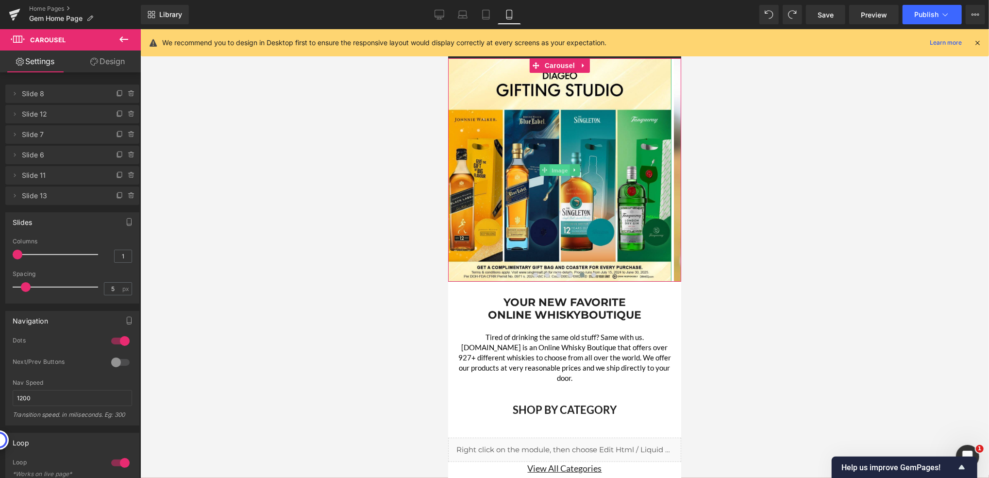
click at [554, 172] on span "Image" at bounding box center [559, 170] width 20 height 12
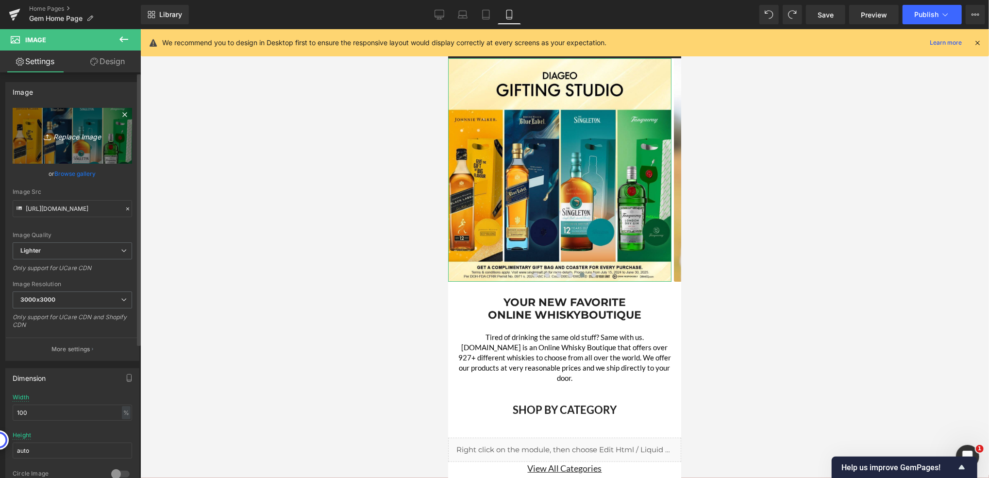
click at [70, 141] on icon "Replace Image" at bounding box center [72, 136] width 78 height 12
type input "C:\fakepath\[GEOGRAPHIC_DATA] 456x441.jpg"
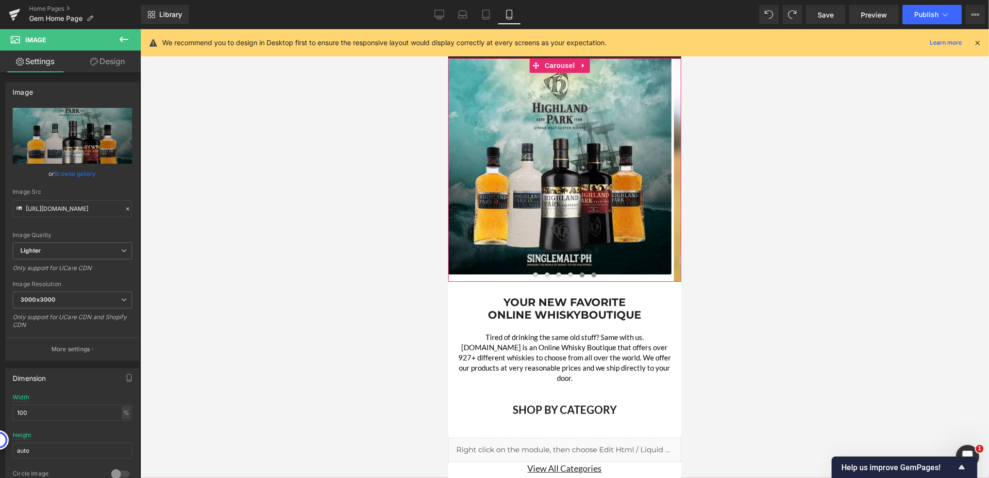
click at [590, 273] on button at bounding box center [593, 274] width 12 height 10
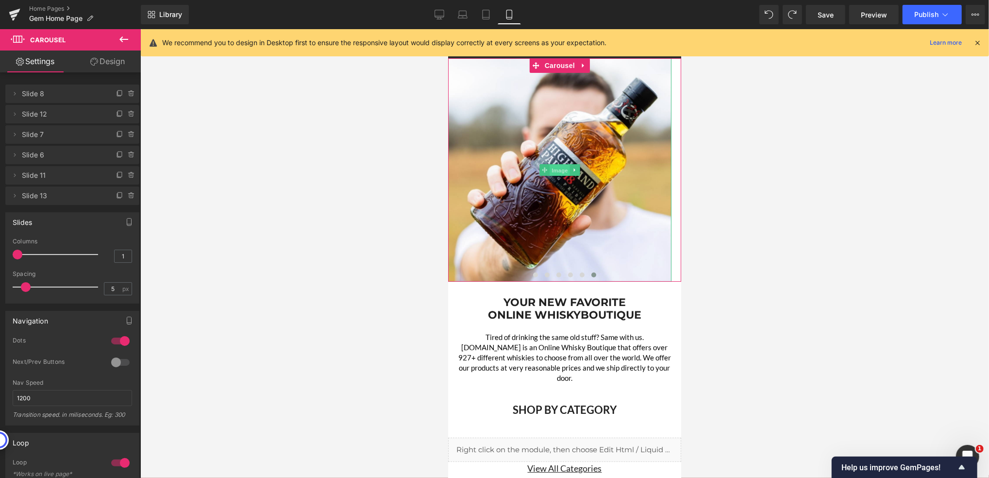
click at [562, 172] on span "Image" at bounding box center [559, 170] width 20 height 12
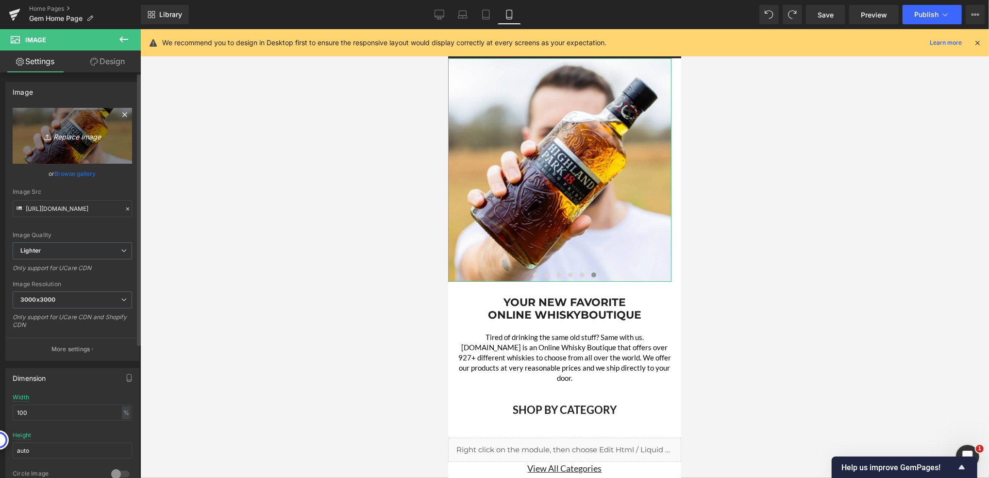
click at [91, 132] on icon "Replace Image" at bounding box center [72, 136] width 78 height 12
type input "C:\fakepath\Back in Stock 456x441.jpg"
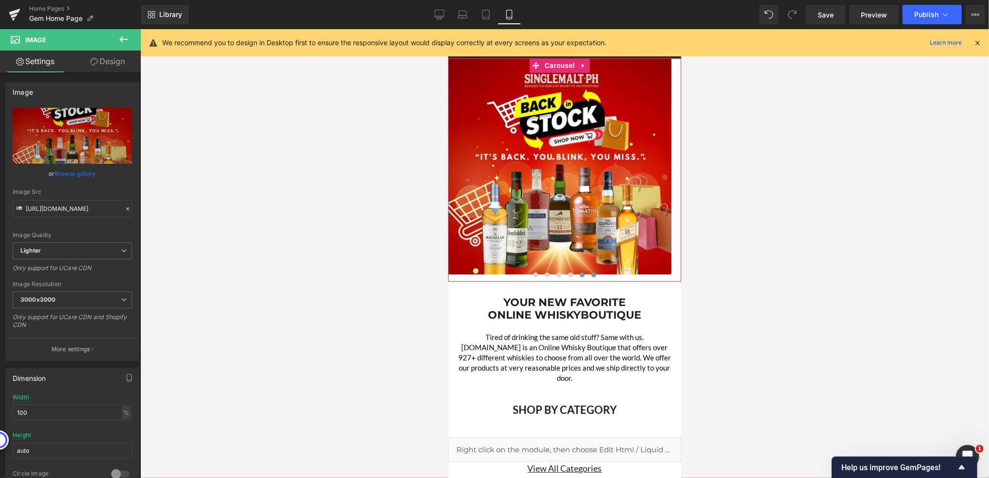
click at [579, 275] on span at bounding box center [581, 274] width 5 height 5
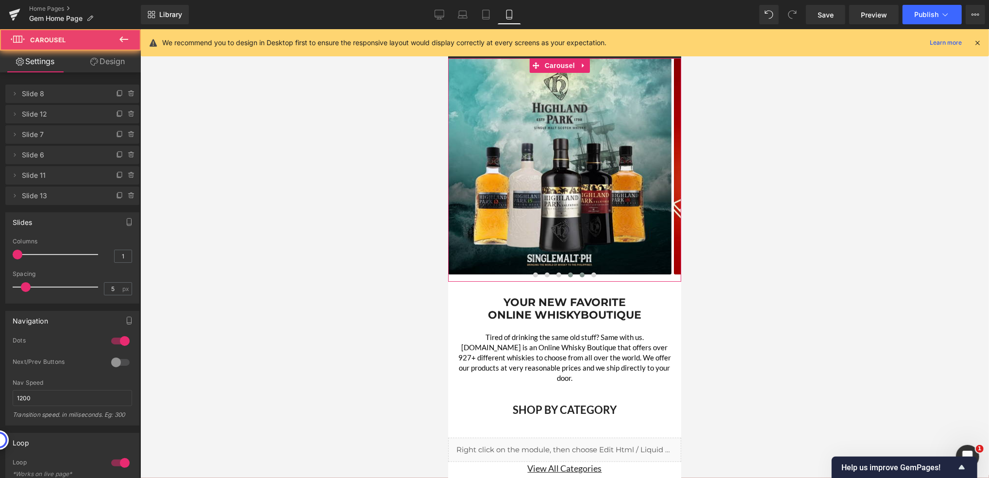
click at [567, 274] on span at bounding box center [569, 274] width 5 height 5
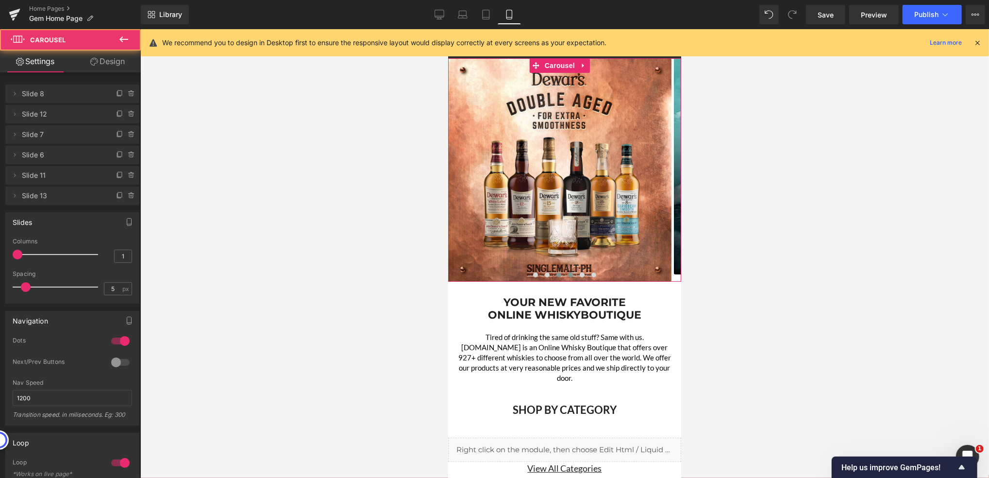
click at [552, 271] on button at bounding box center [558, 274] width 12 height 10
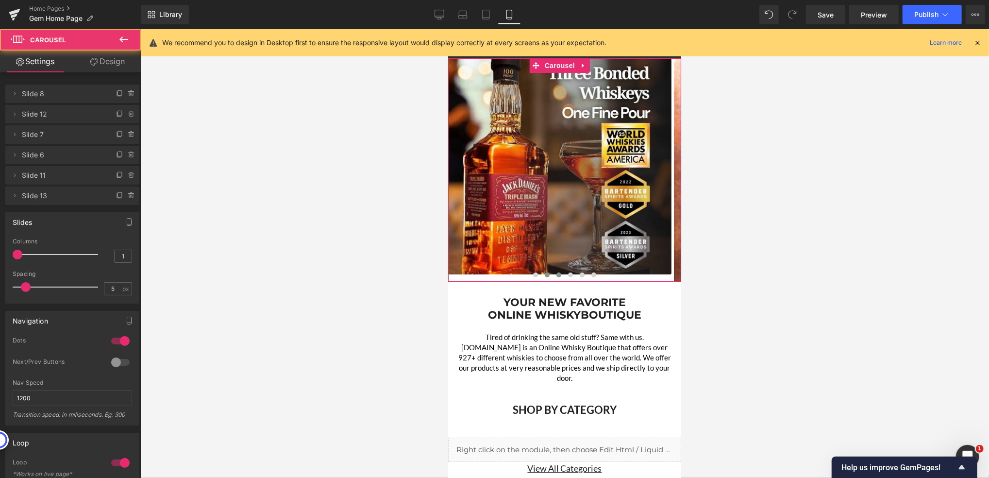
click at [544, 272] on span at bounding box center [546, 274] width 5 height 5
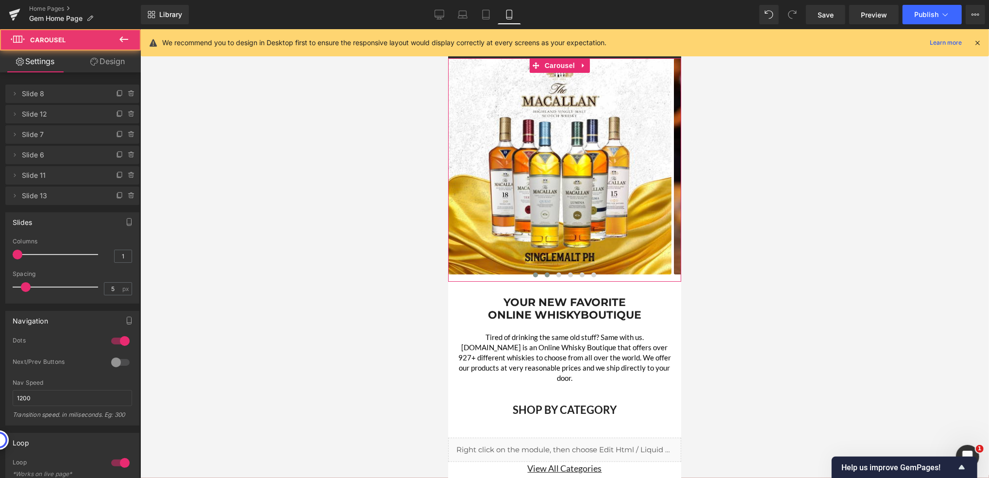
click at [533, 273] on span at bounding box center [535, 274] width 5 height 5
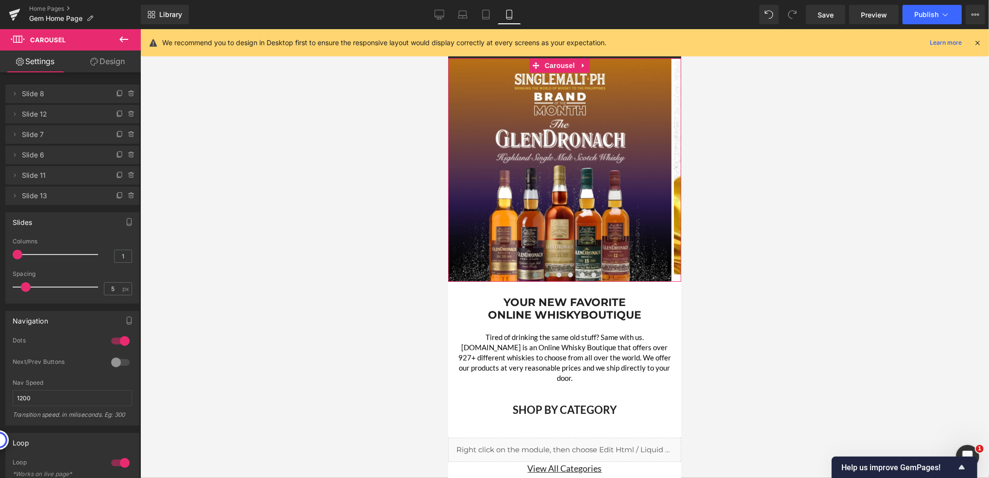
click at [544, 274] on span at bounding box center [546, 274] width 5 height 5
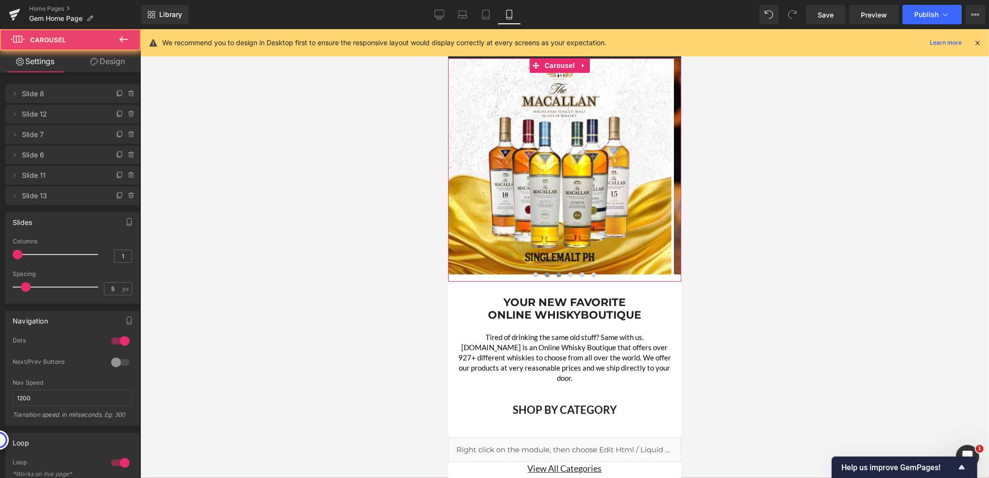
click at [556, 274] on span at bounding box center [558, 274] width 5 height 5
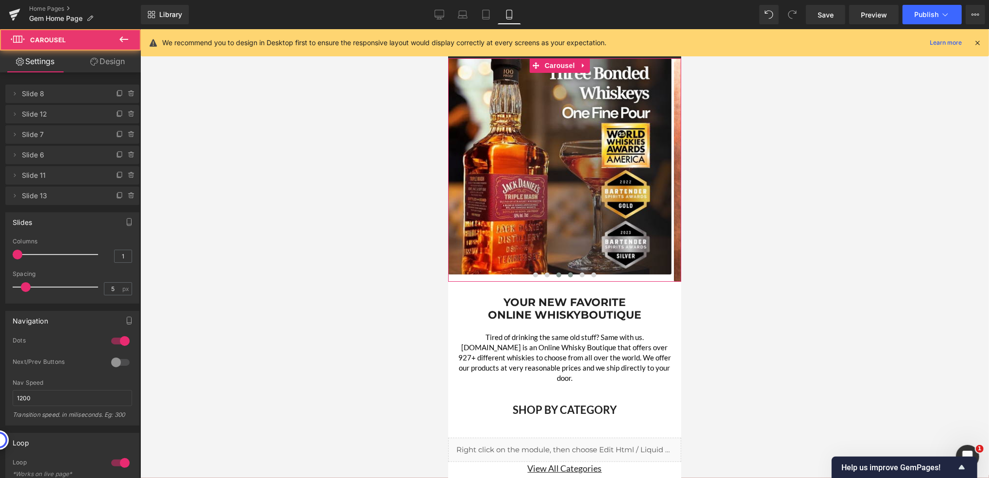
click at [567, 274] on span at bounding box center [569, 274] width 5 height 5
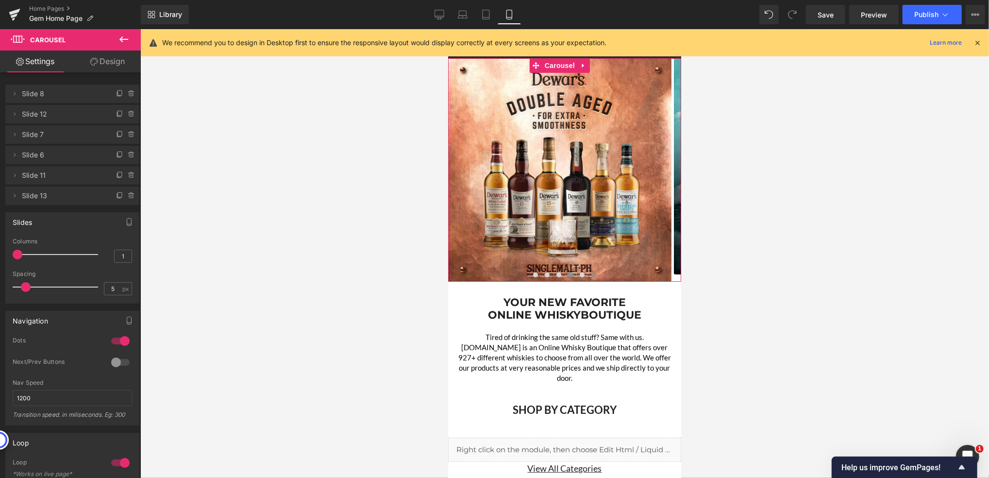
drag, startPoint x: 577, startPoint y: 274, endPoint x: 588, endPoint y: 274, distance: 11.2
click at [579, 274] on span at bounding box center [581, 274] width 5 height 5
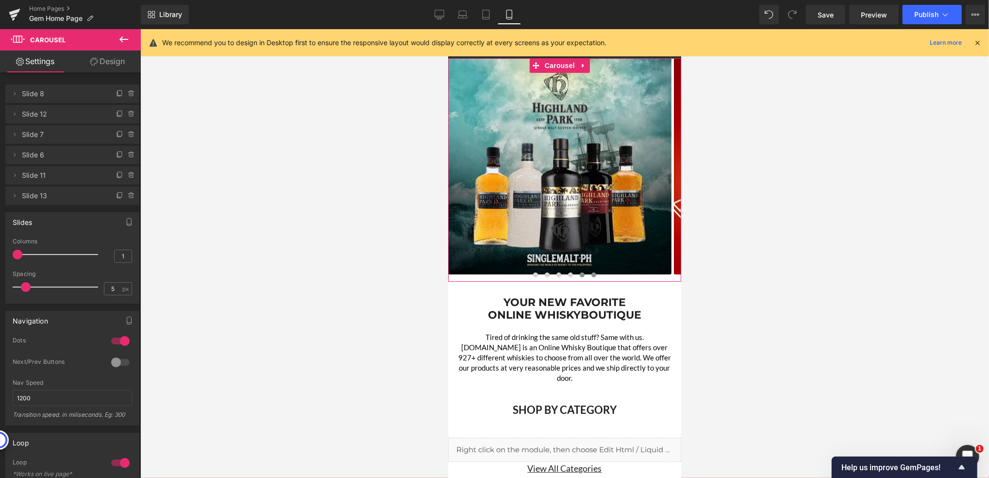
click at [591, 274] on span at bounding box center [593, 274] width 5 height 5
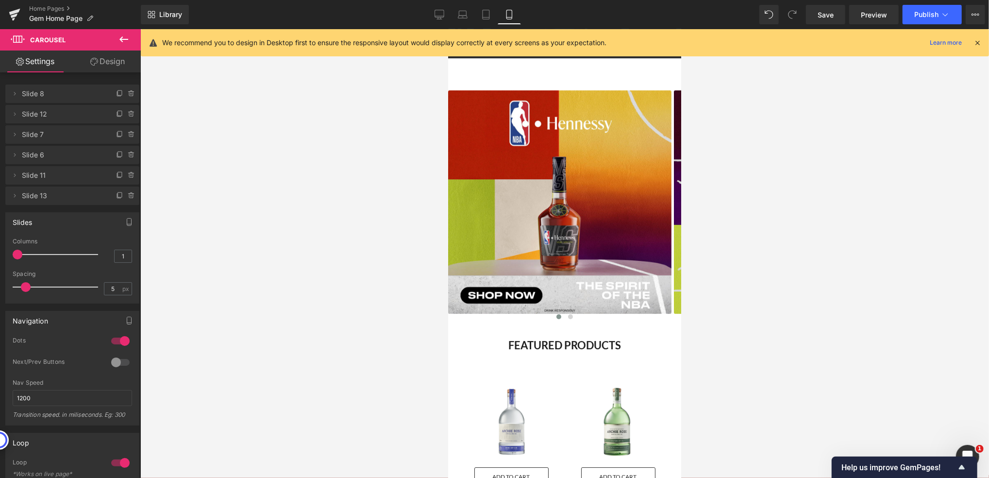
scroll to position [2848, 0]
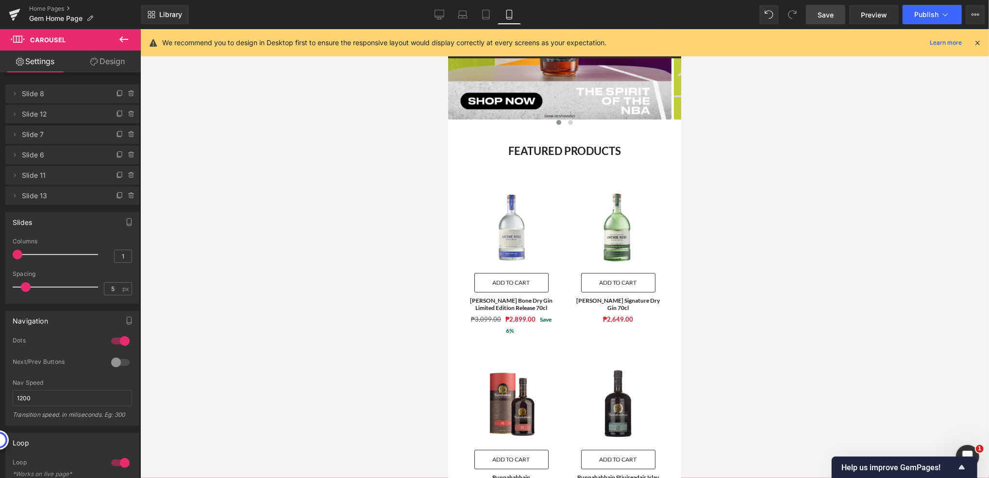
click at [832, 17] on span "Save" at bounding box center [825, 15] width 16 height 10
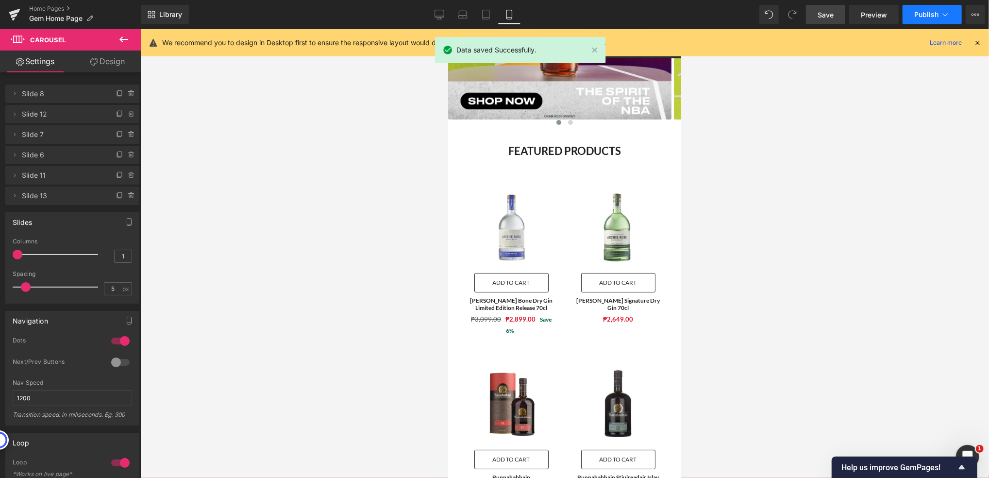
click at [913, 15] on button "Publish" at bounding box center [931, 14] width 59 height 19
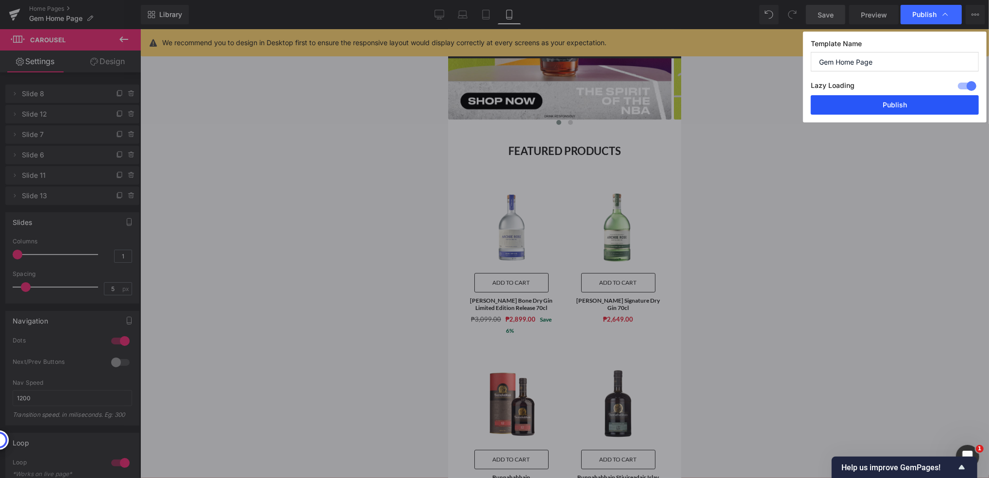
click at [904, 104] on button "Publish" at bounding box center [895, 104] width 168 height 19
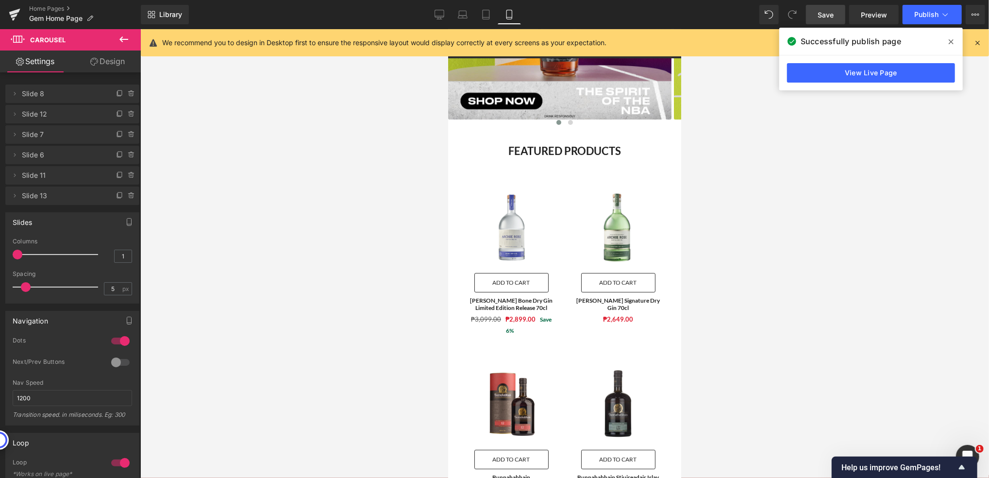
click at [954, 39] on span at bounding box center [951, 42] width 16 height 16
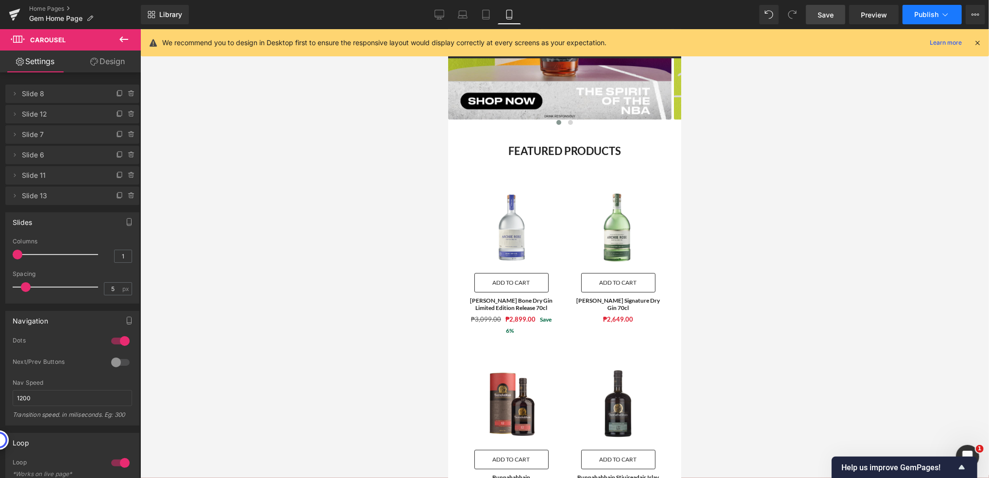
click at [928, 15] on span "Publish" at bounding box center [926, 15] width 24 height 8
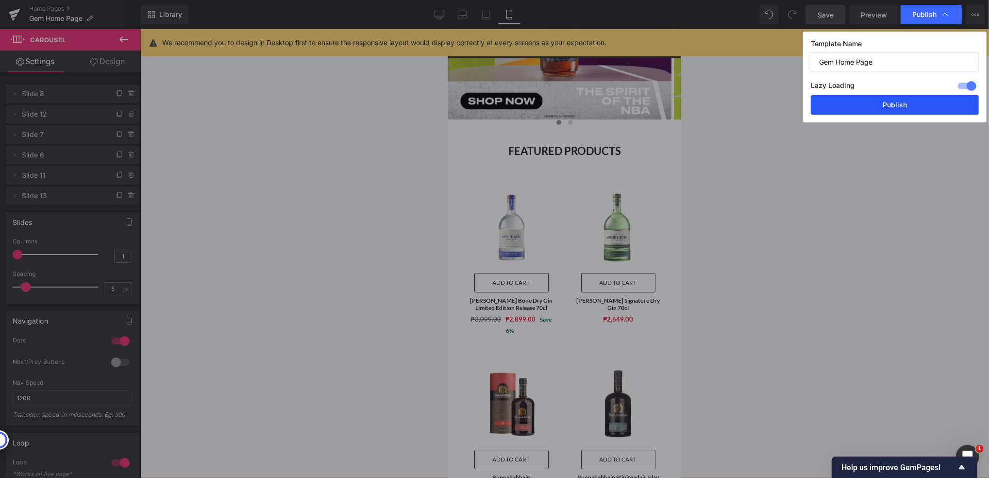
click at [909, 105] on button "Publish" at bounding box center [895, 104] width 168 height 19
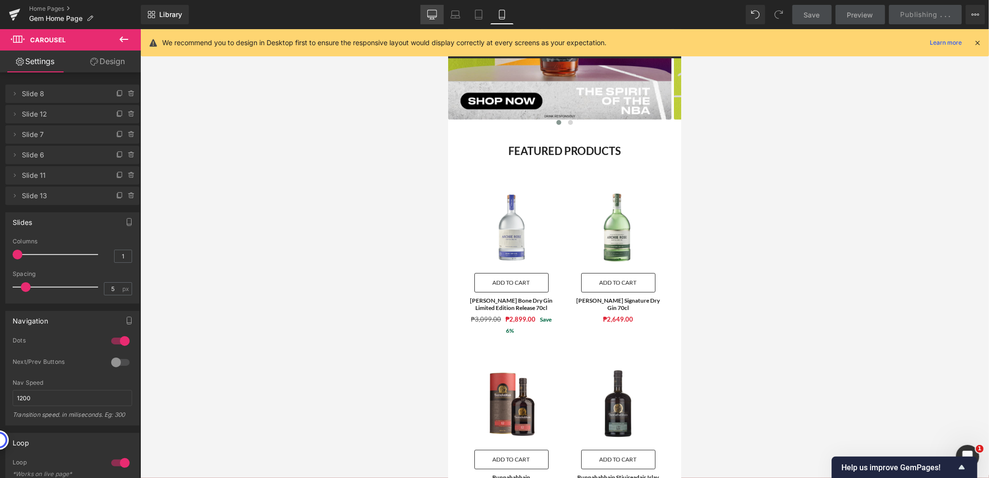
click at [434, 20] on link "Desktop" at bounding box center [431, 14] width 23 height 19
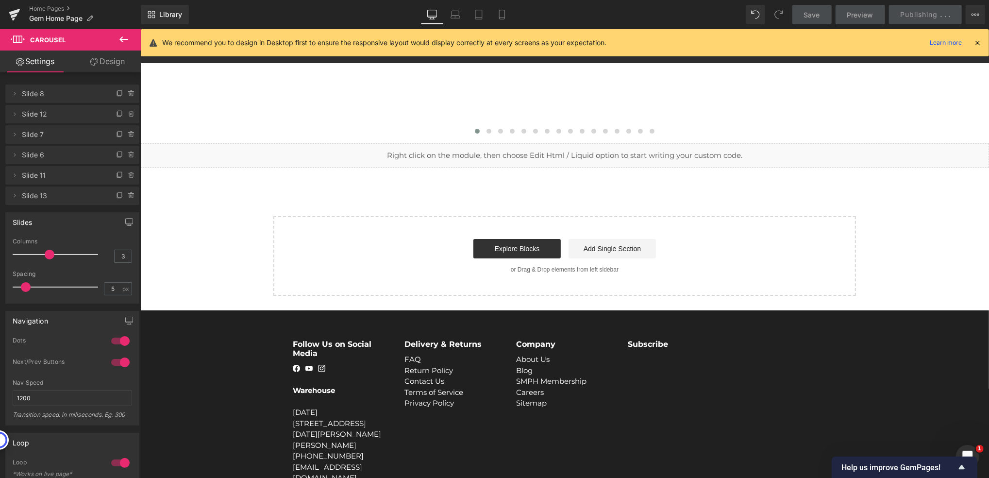
scroll to position [0, 0]
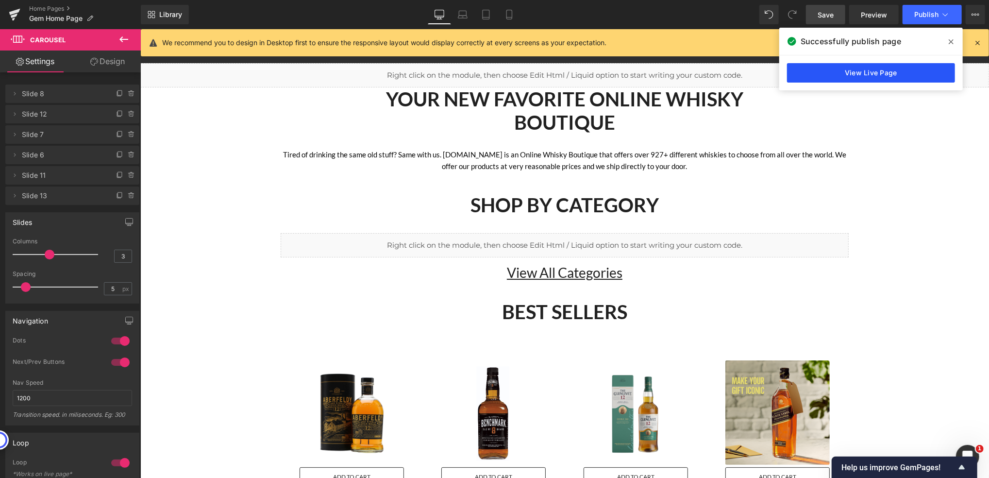
click at [833, 69] on link "View Live Page" at bounding box center [871, 72] width 168 height 19
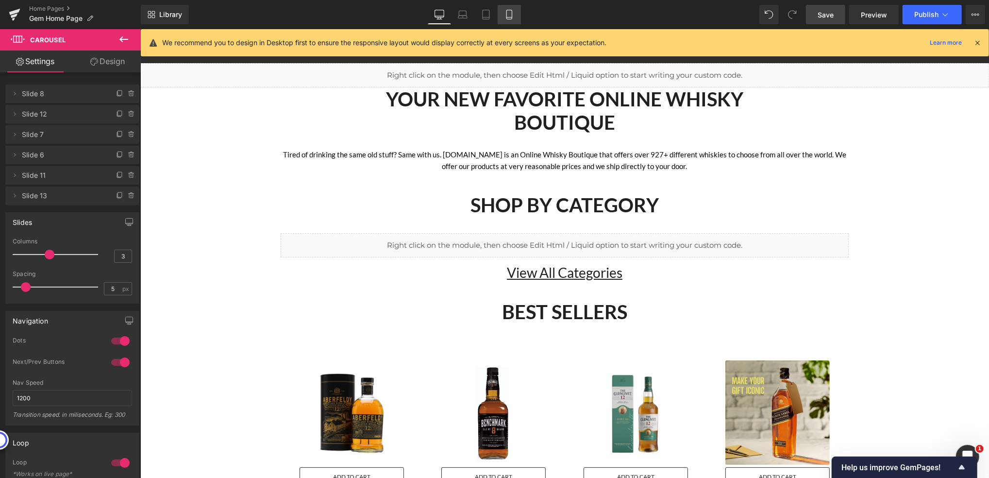
click at [507, 15] on icon at bounding box center [509, 15] width 10 height 10
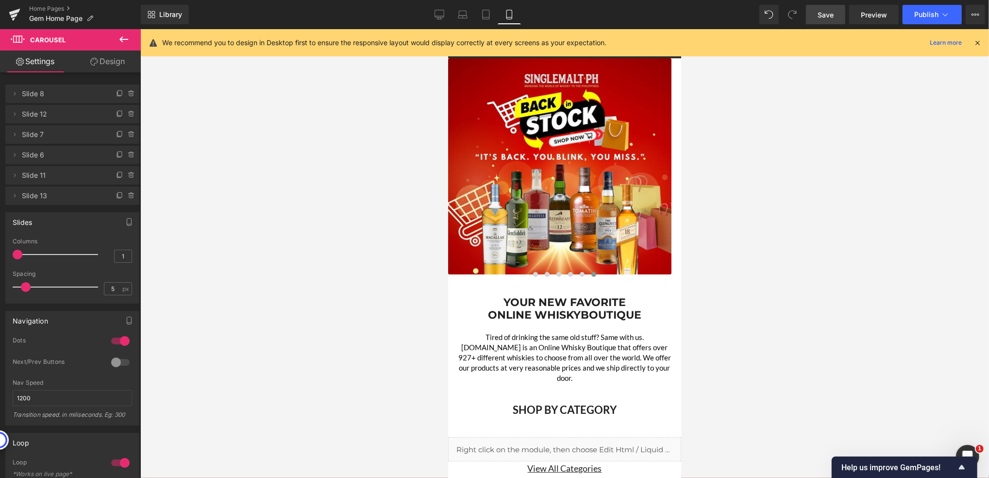
click at [379, 187] on div at bounding box center [564, 253] width 849 height 449
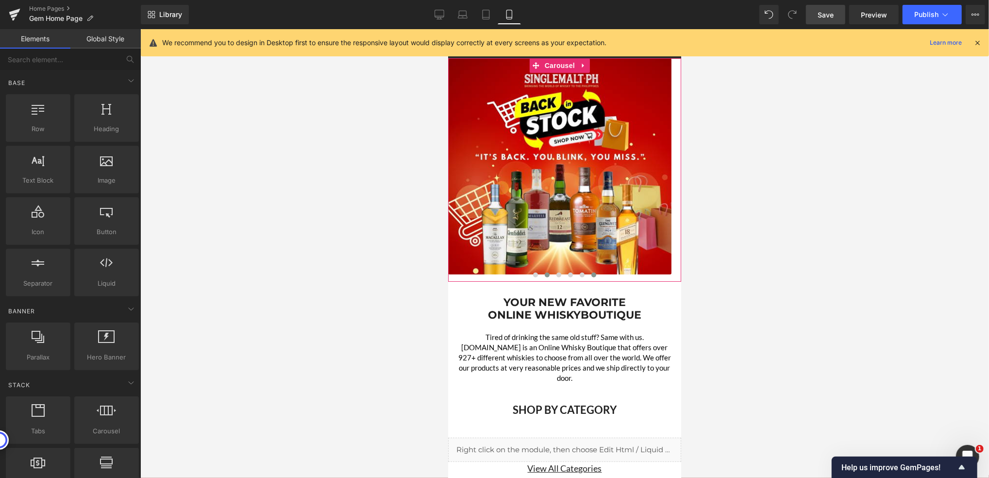
click at [544, 273] on span at bounding box center [546, 274] width 5 height 5
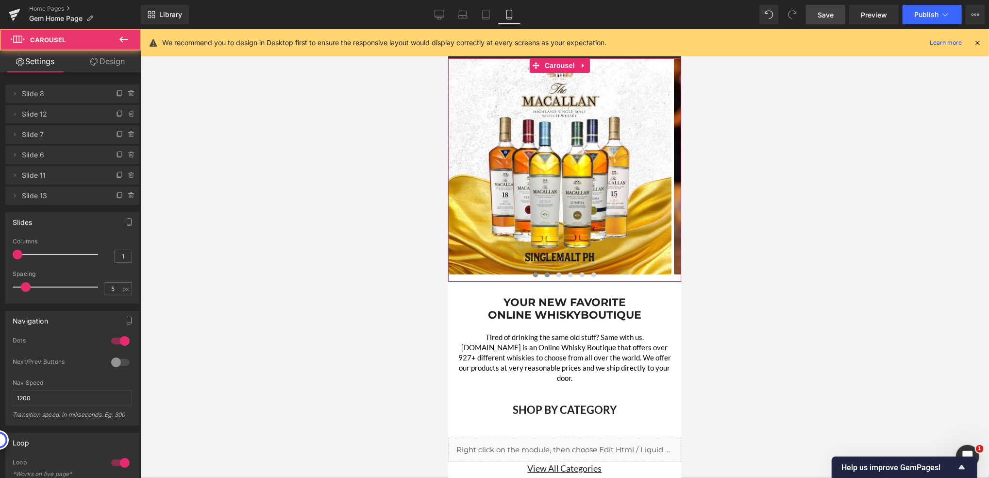
click at [533, 273] on button at bounding box center [535, 274] width 12 height 10
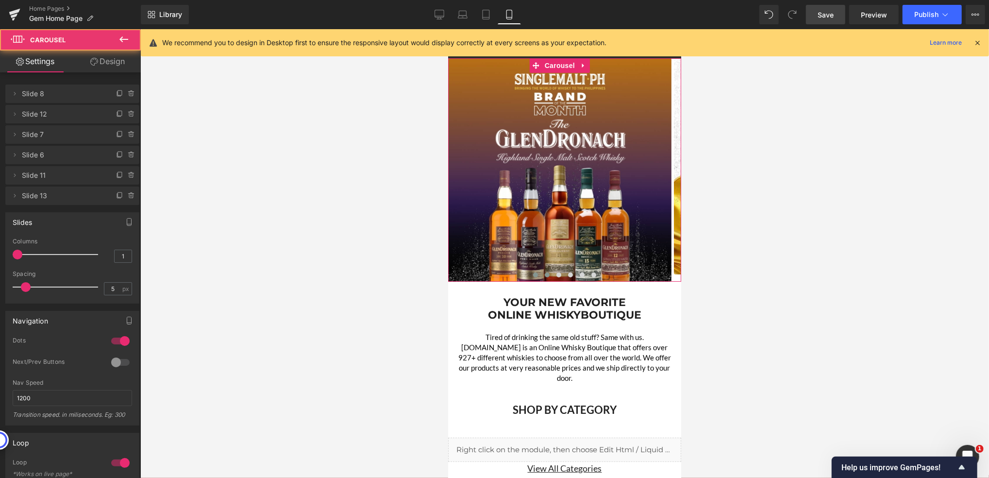
click at [544, 273] on span at bounding box center [546, 274] width 5 height 5
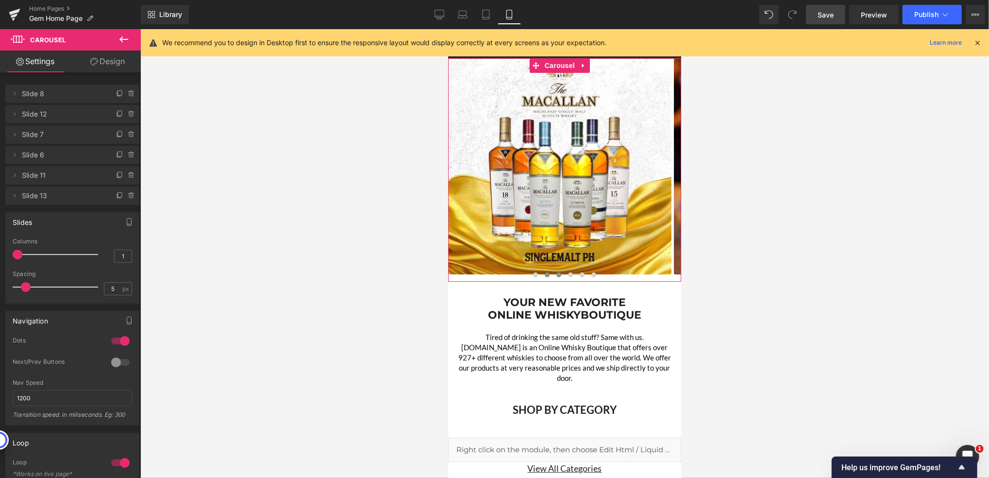
click at [556, 274] on span at bounding box center [558, 274] width 5 height 5
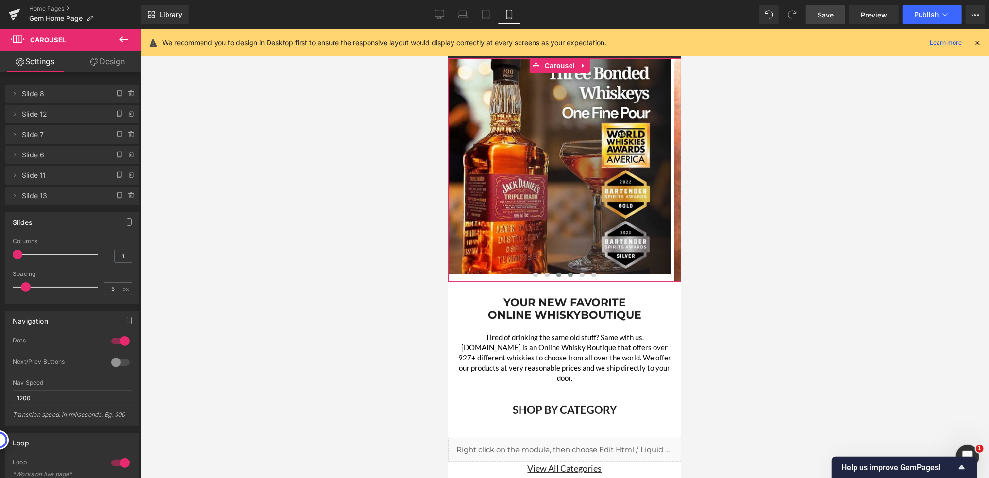
click at [567, 274] on span at bounding box center [569, 274] width 5 height 5
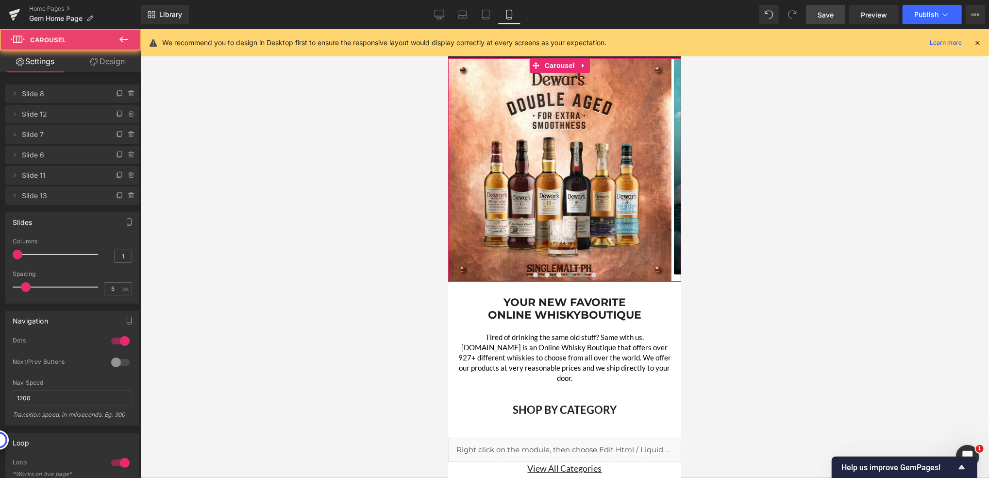
click at [579, 274] on span at bounding box center [581, 274] width 5 height 5
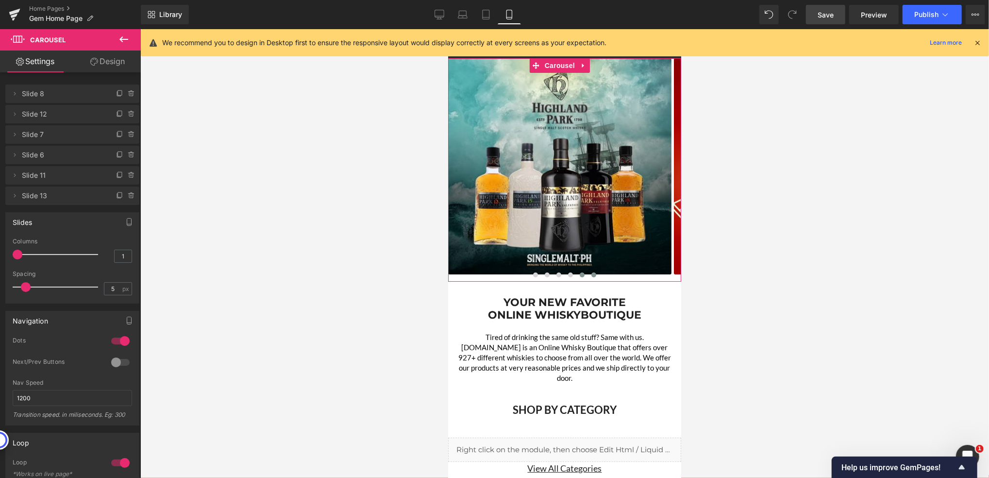
click at [591, 274] on span at bounding box center [593, 274] width 5 height 5
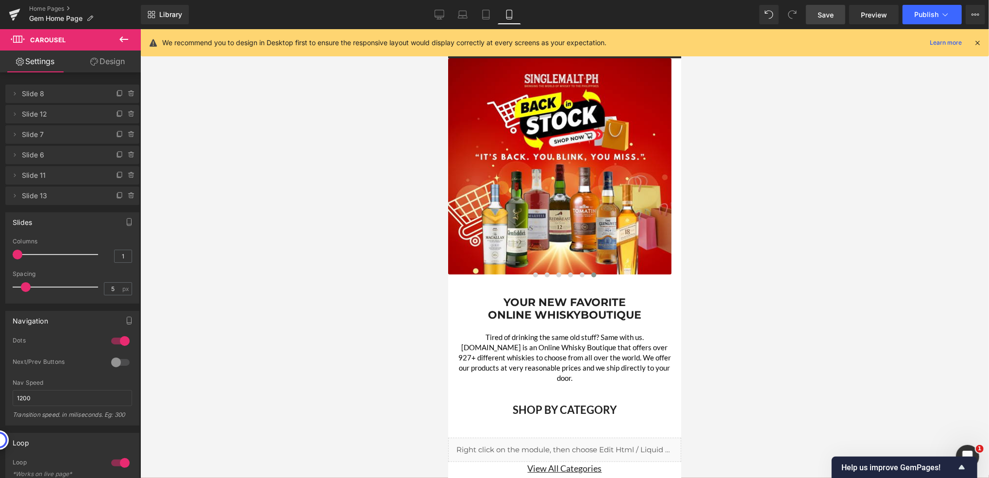
click at [350, 257] on div at bounding box center [564, 253] width 849 height 449
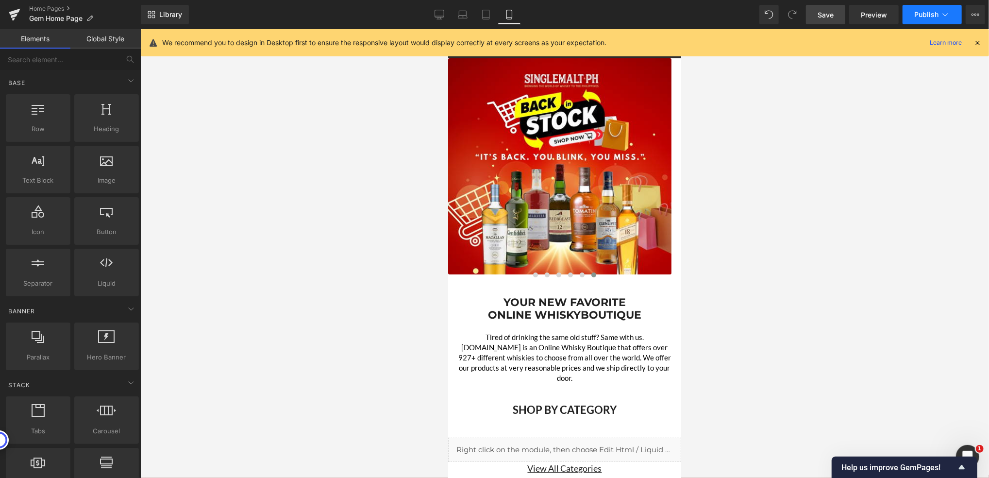
click at [916, 15] on span "Publish" at bounding box center [926, 15] width 24 height 8
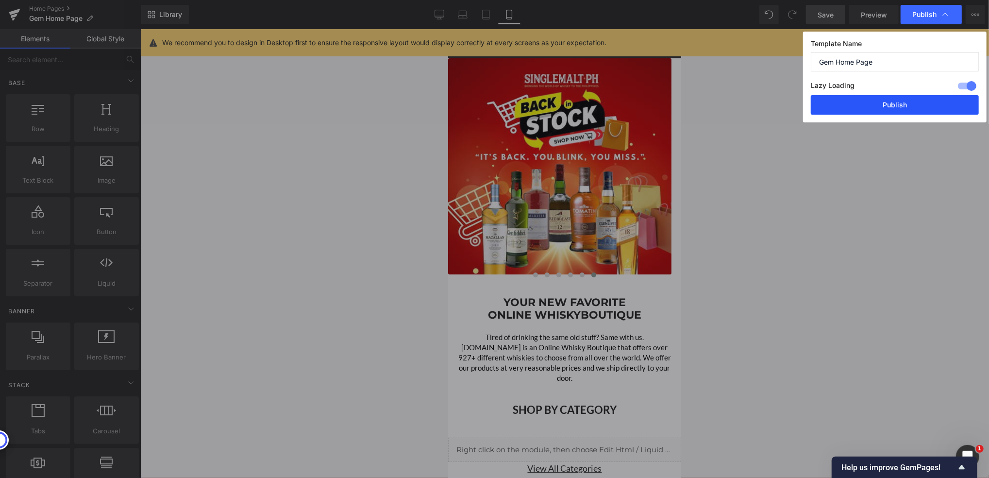
click at [882, 101] on button "Publish" at bounding box center [895, 104] width 168 height 19
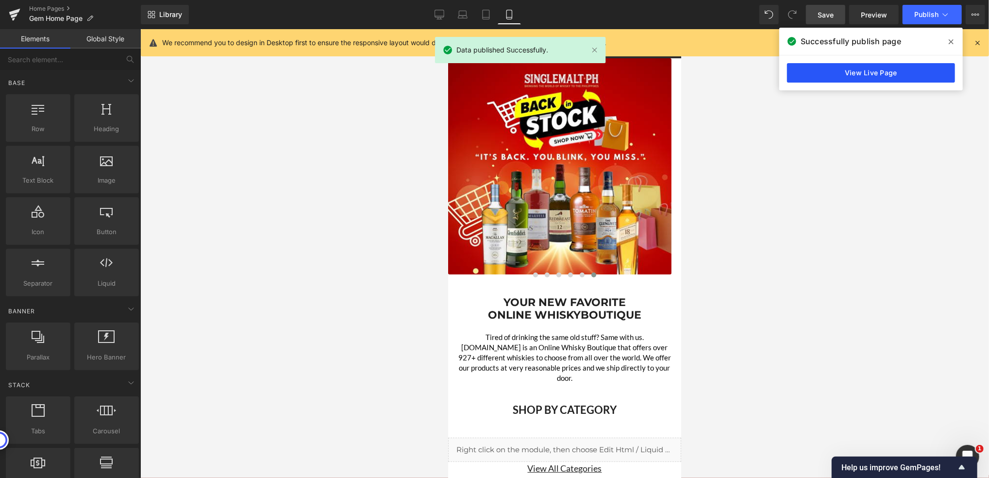
click at [871, 73] on link "View Live Page" at bounding box center [871, 72] width 168 height 19
